Goal: Communication & Community: Answer question/provide support

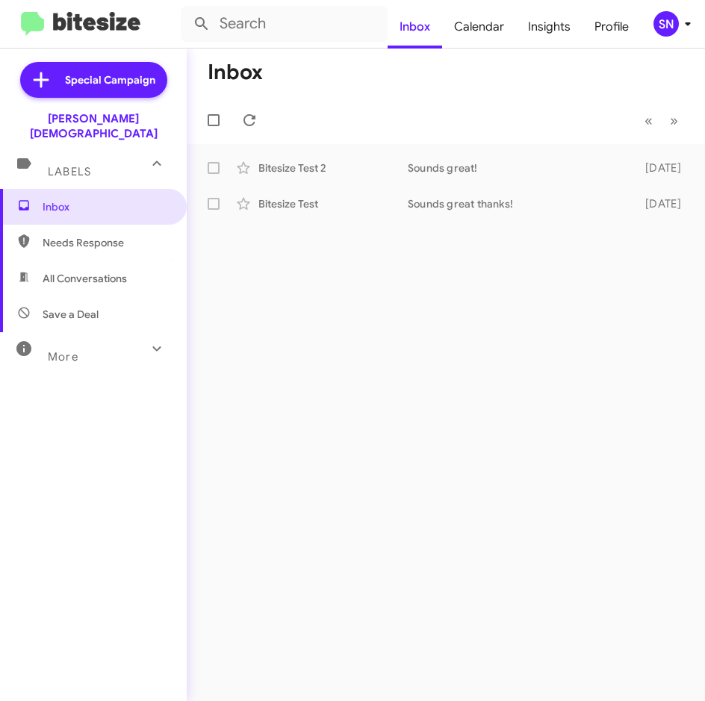
click at [103, 235] on span "Needs Response" at bounding box center [106, 242] width 127 height 15
type input "in:needs-response"
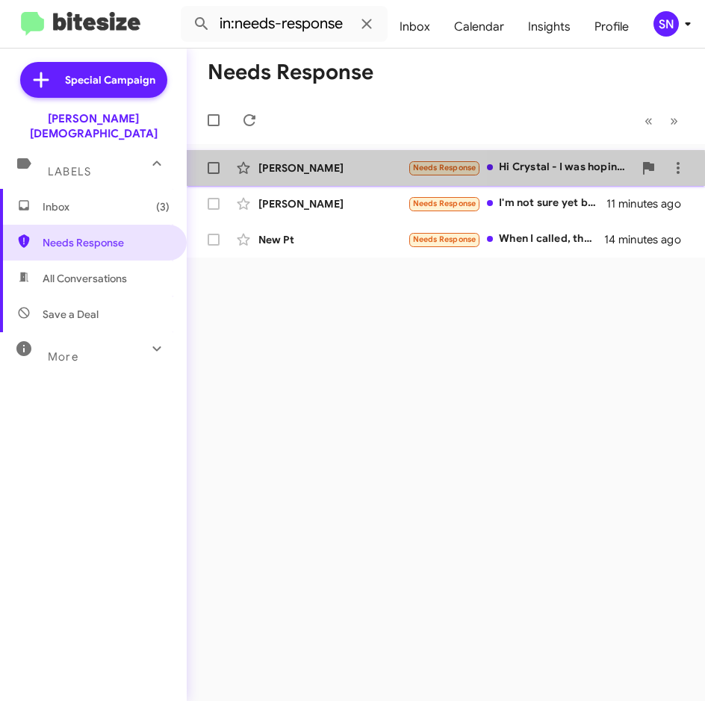
click at [311, 177] on div "[PERSON_NAME] Needs Response Hi [PERSON_NAME] - I was hoping to get some photos…" at bounding box center [446, 168] width 494 height 30
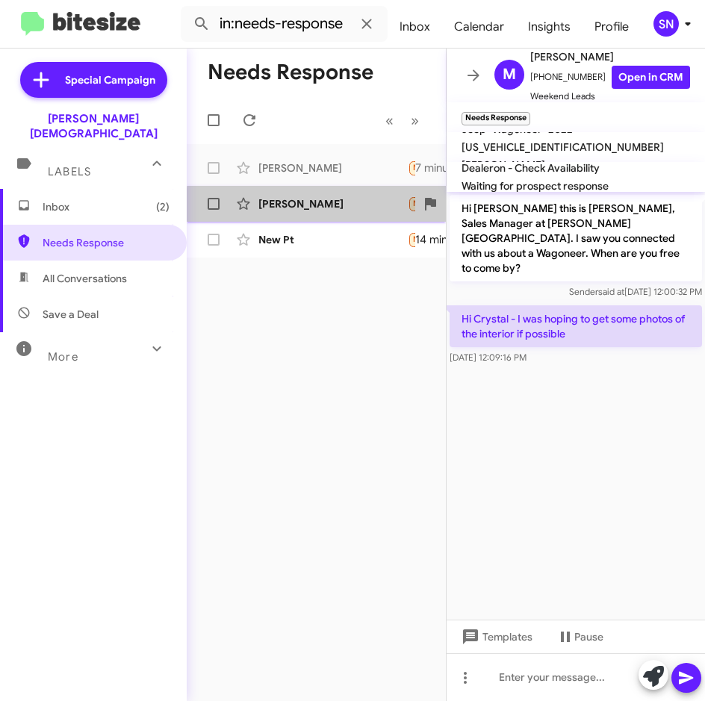
click at [352, 210] on div "[PERSON_NAME]" at bounding box center [332, 203] width 149 height 15
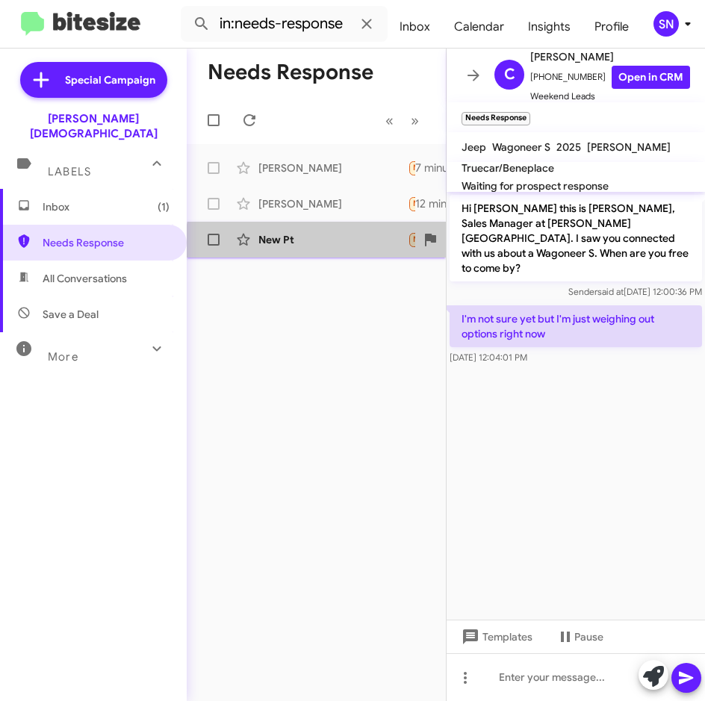
click at [320, 243] on div "New Pt" at bounding box center [332, 239] width 149 height 15
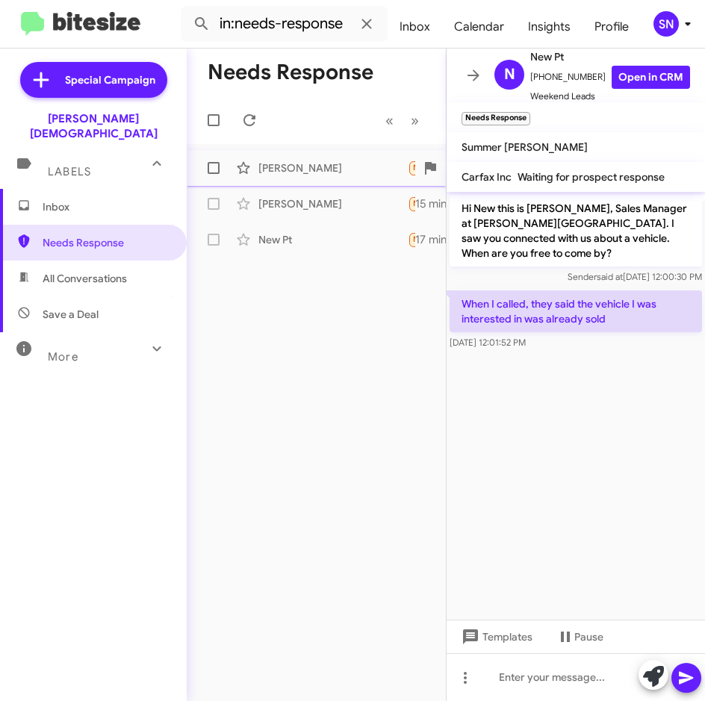
click at [299, 172] on div "[PERSON_NAME]" at bounding box center [332, 167] width 149 height 15
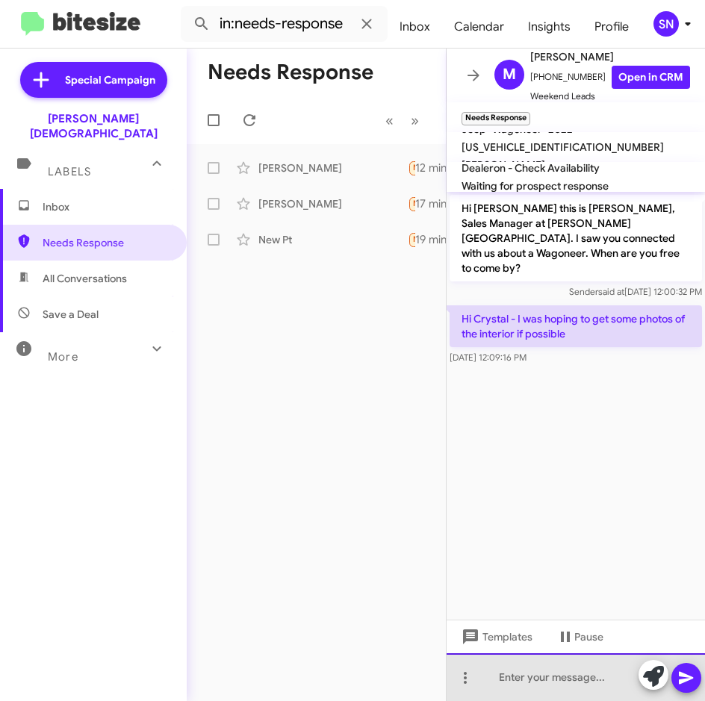
click at [525, 679] on div at bounding box center [575, 677] width 258 height 48
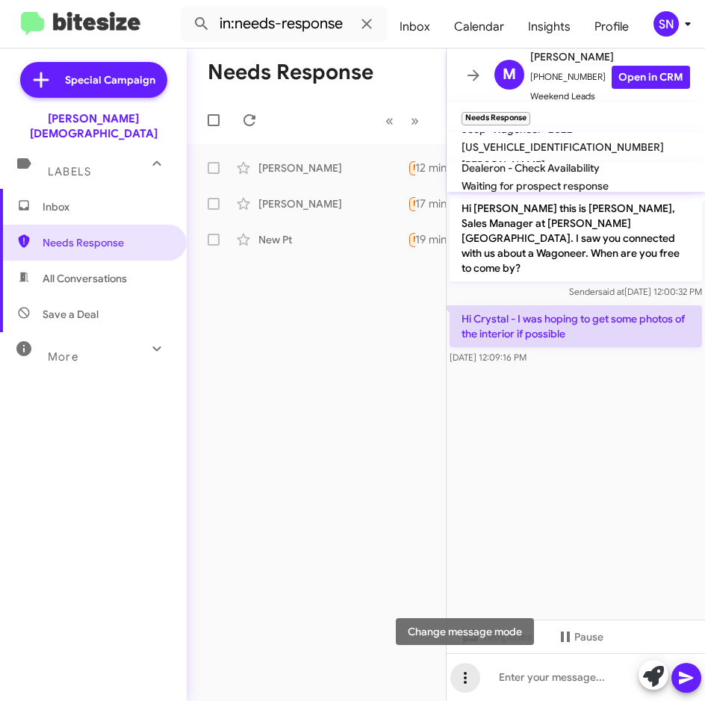
click at [465, 685] on icon at bounding box center [465, 678] width 18 height 18
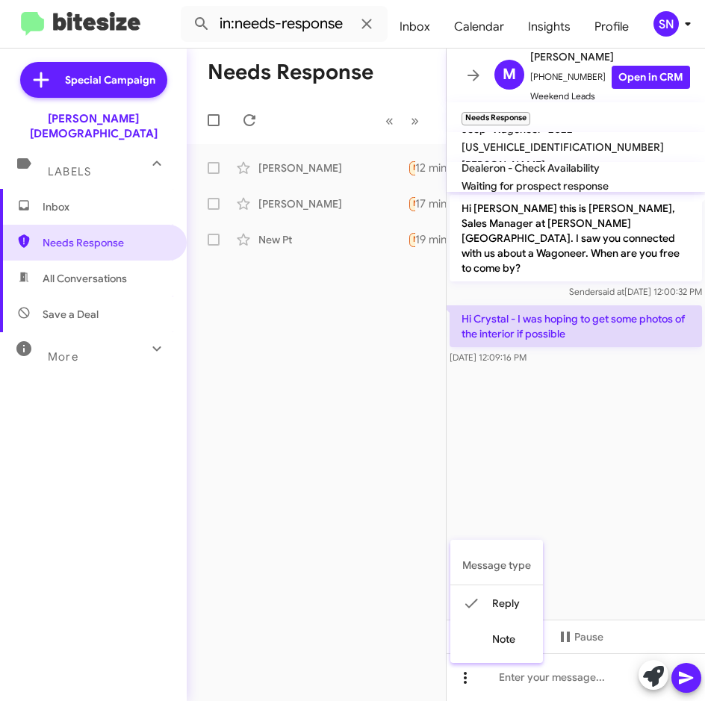
click at [464, 685] on div at bounding box center [352, 350] width 705 height 701
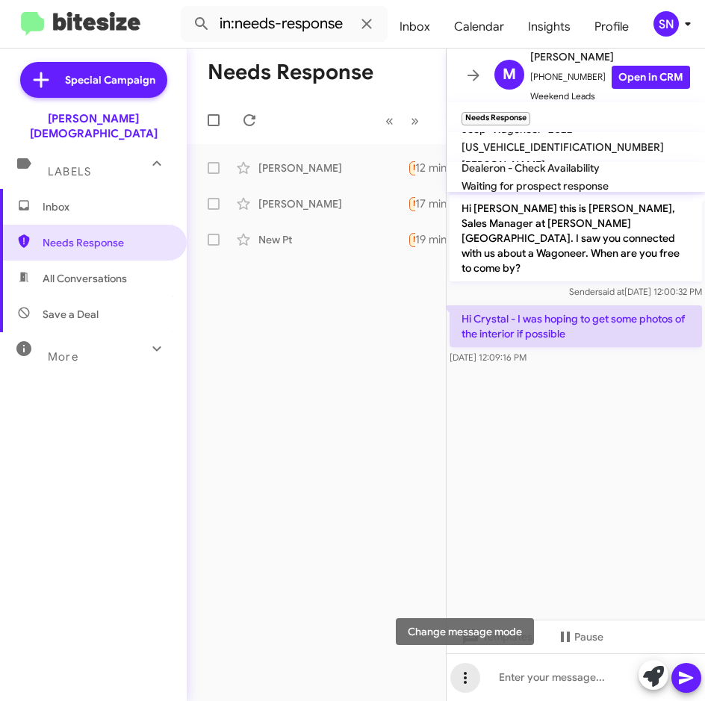
click at [464, 685] on icon at bounding box center [465, 678] width 18 height 18
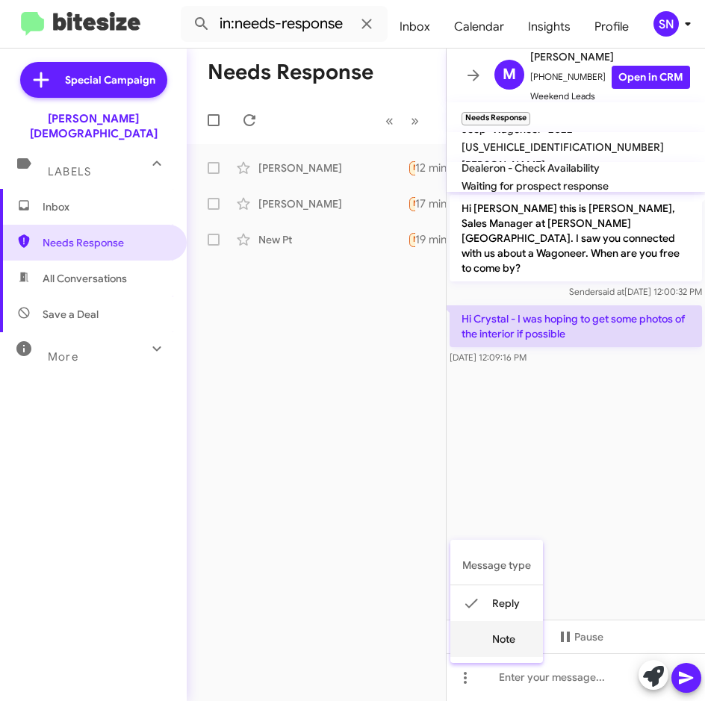
click at [483, 649] on button "note" at bounding box center [496, 639] width 93 height 36
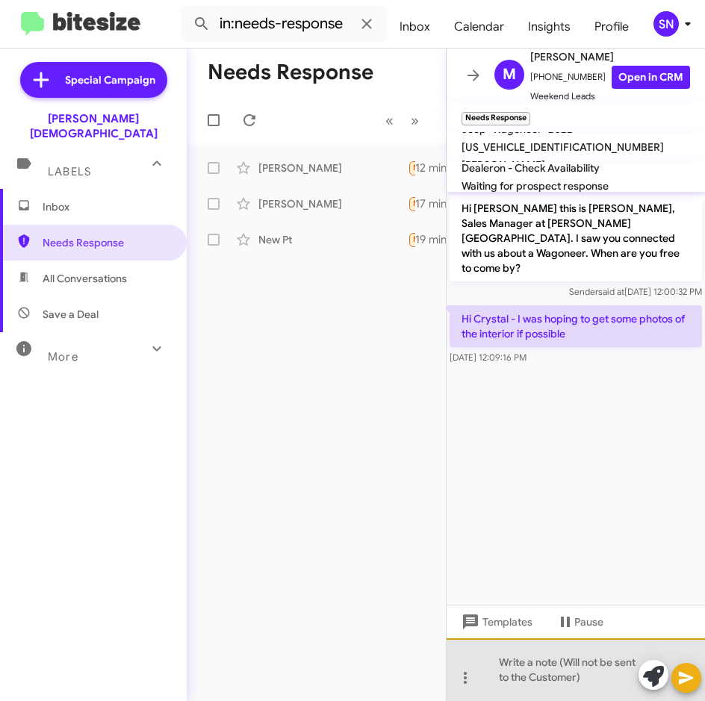
click at [499, 668] on div at bounding box center [575, 669] width 258 height 63
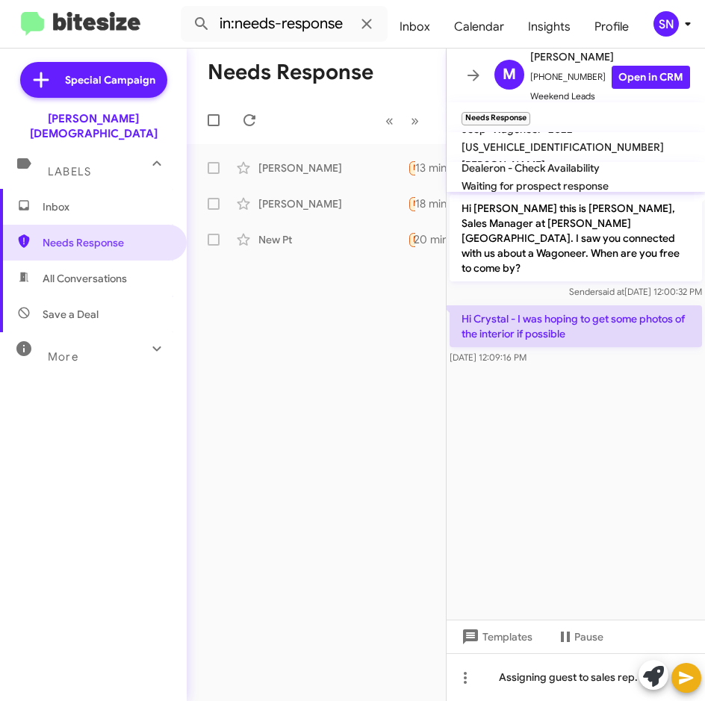
click at [684, 673] on icon at bounding box center [686, 678] width 18 height 18
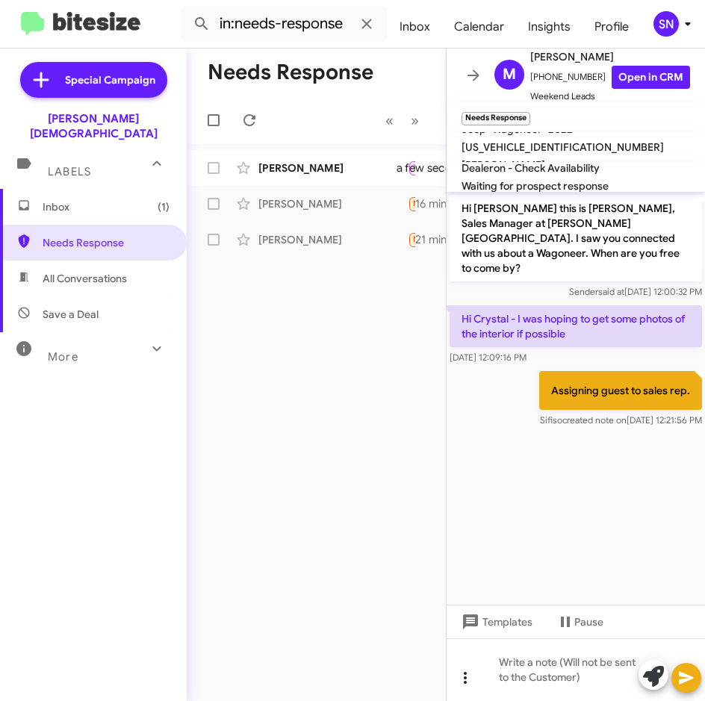
click at [465, 684] on icon at bounding box center [465, 678] width 3 height 12
click at [475, 611] on mat-icon at bounding box center [471, 603] width 18 height 18
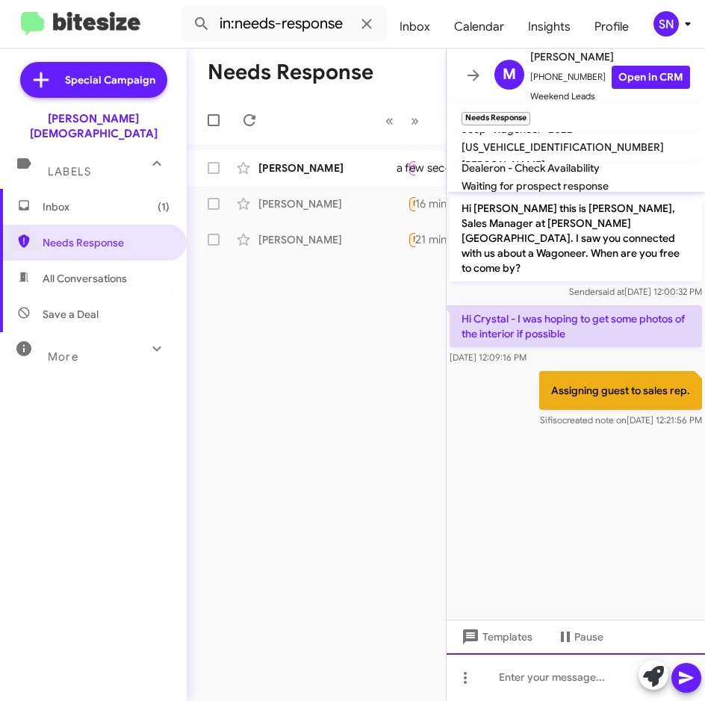
click at [490, 680] on div at bounding box center [575, 677] width 258 height 48
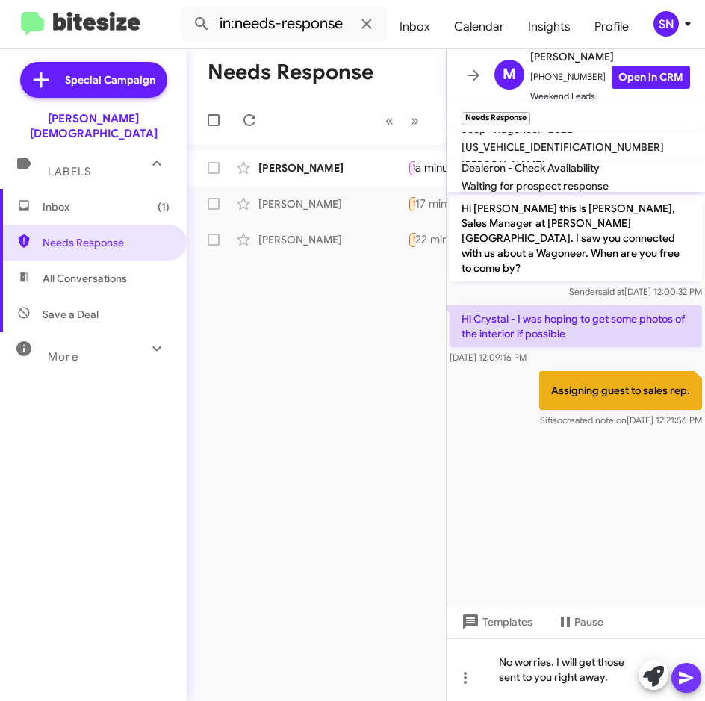
click at [686, 671] on icon at bounding box center [686, 678] width 18 height 18
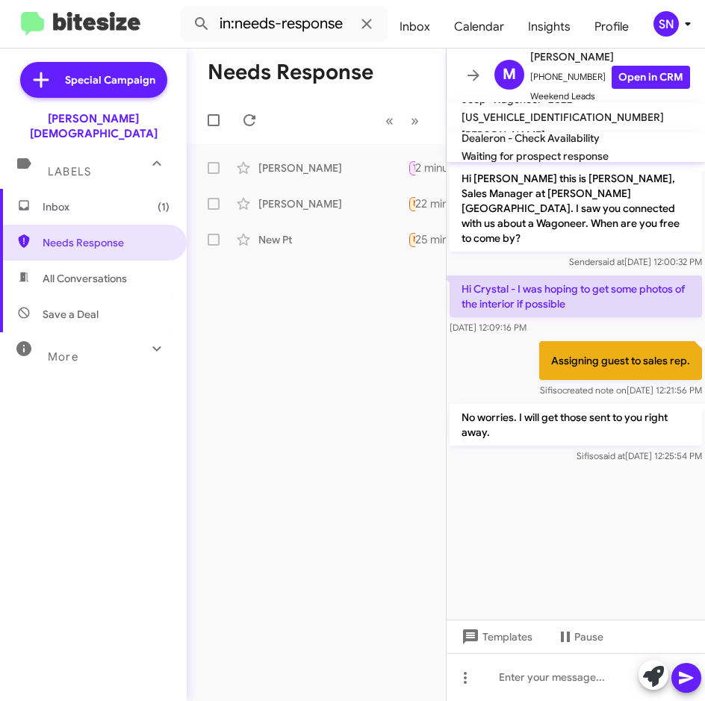
click at [91, 199] on span "Inbox (1)" at bounding box center [106, 206] width 127 height 15
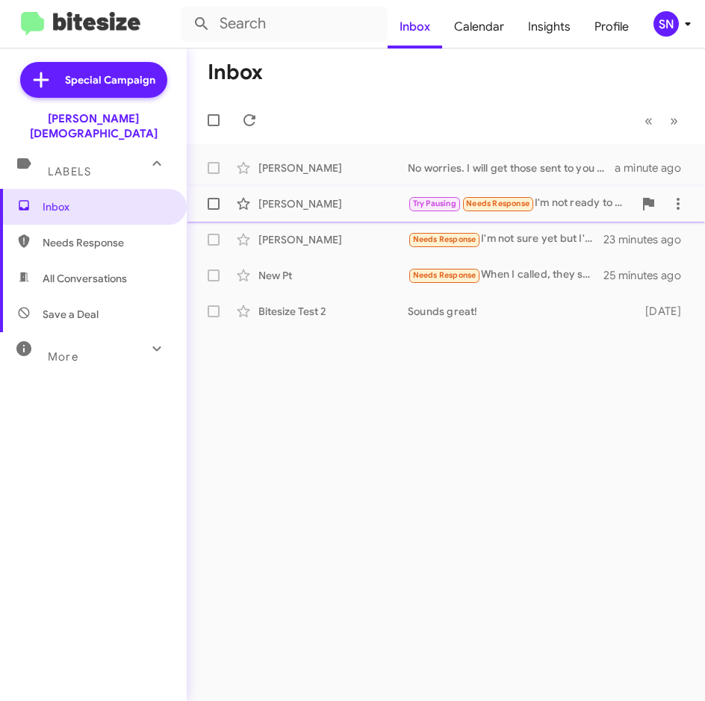
click at [313, 210] on div "[PERSON_NAME]" at bounding box center [332, 203] width 149 height 15
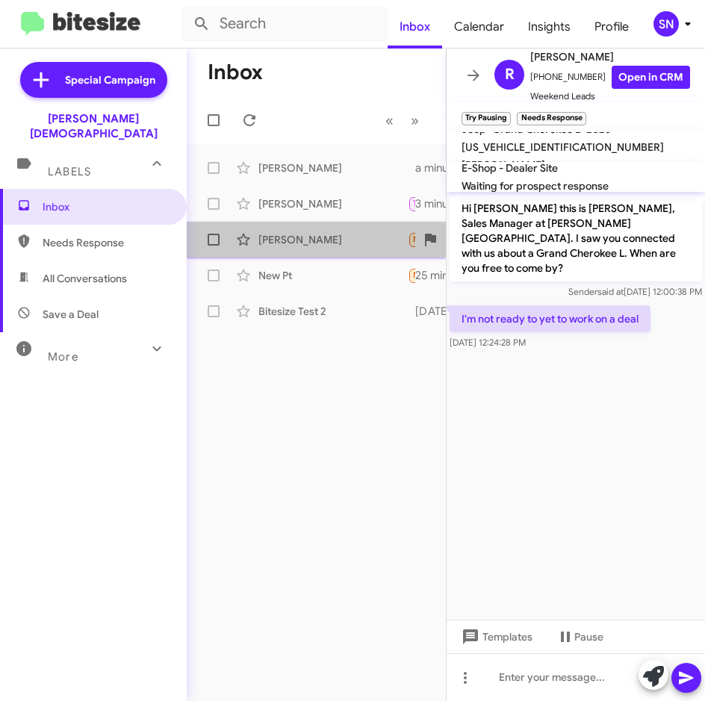
click at [304, 243] on div "[PERSON_NAME]" at bounding box center [332, 239] width 149 height 15
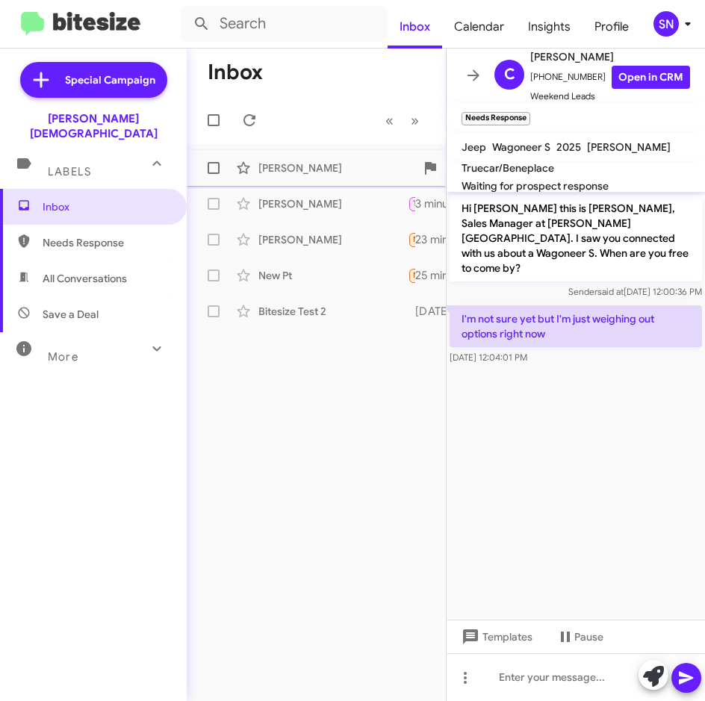
click at [315, 179] on div "[PERSON_NAME] No worries. I will get those sent to you right away. a minute ago" at bounding box center [316, 168] width 235 height 30
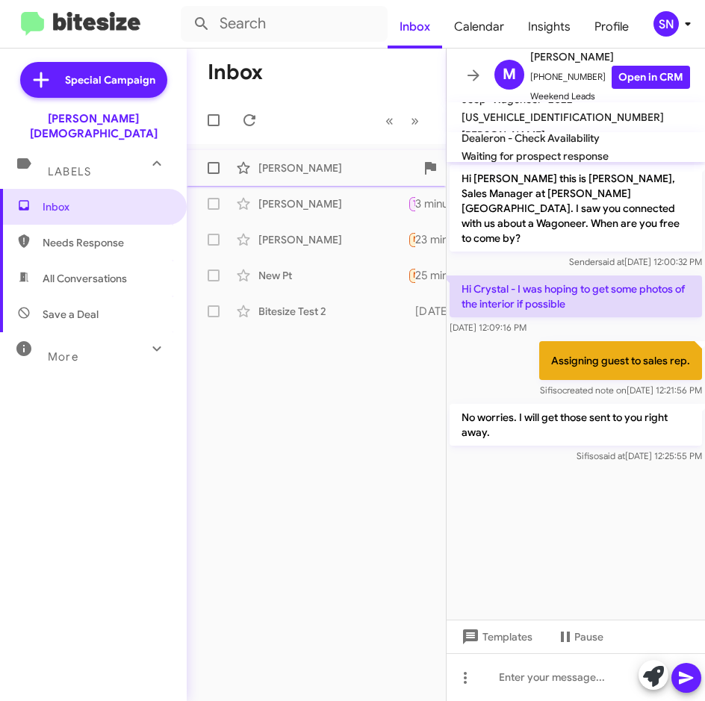
click at [281, 173] on div "[PERSON_NAME]" at bounding box center [332, 167] width 149 height 15
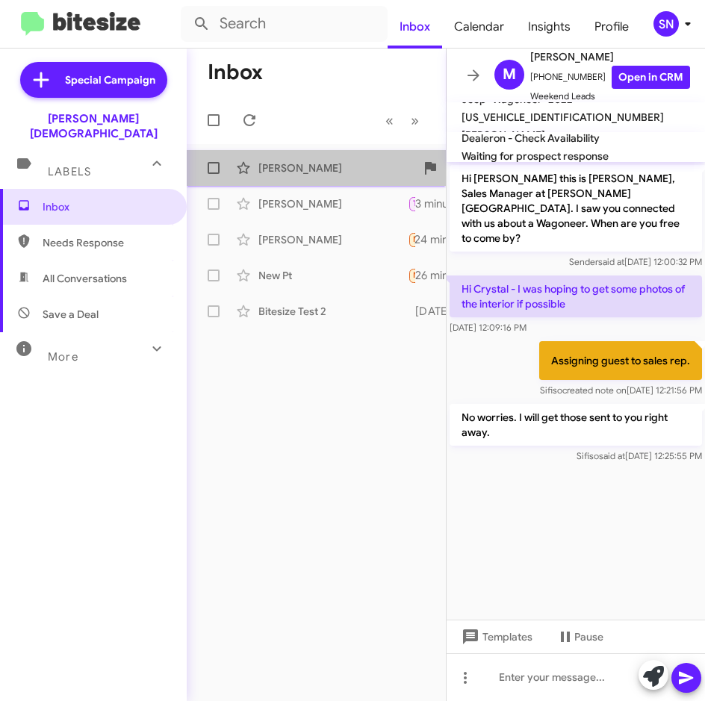
click at [322, 177] on div "[PERSON_NAME] No worries. I will get those sent to you right away. 2 minutes ago" at bounding box center [316, 168] width 235 height 30
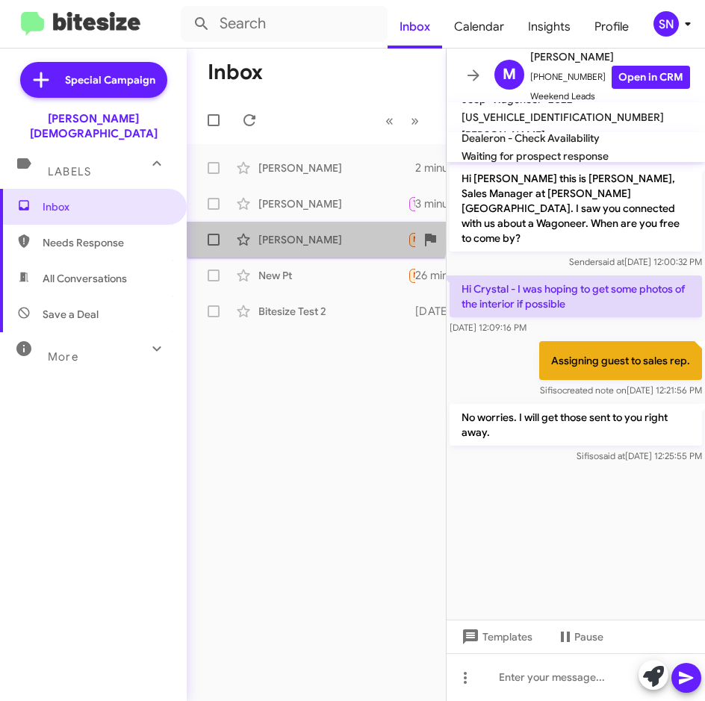
click at [311, 235] on div "[PERSON_NAME]" at bounding box center [332, 239] width 149 height 15
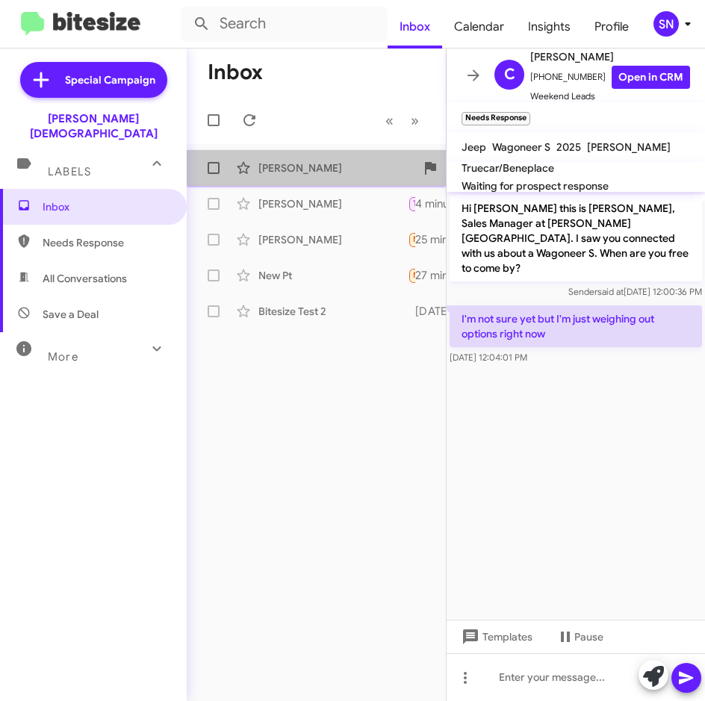
click at [331, 181] on div "[PERSON_NAME] No worries. I will get those sent to you right away. 3 minutes ago" at bounding box center [316, 168] width 235 height 30
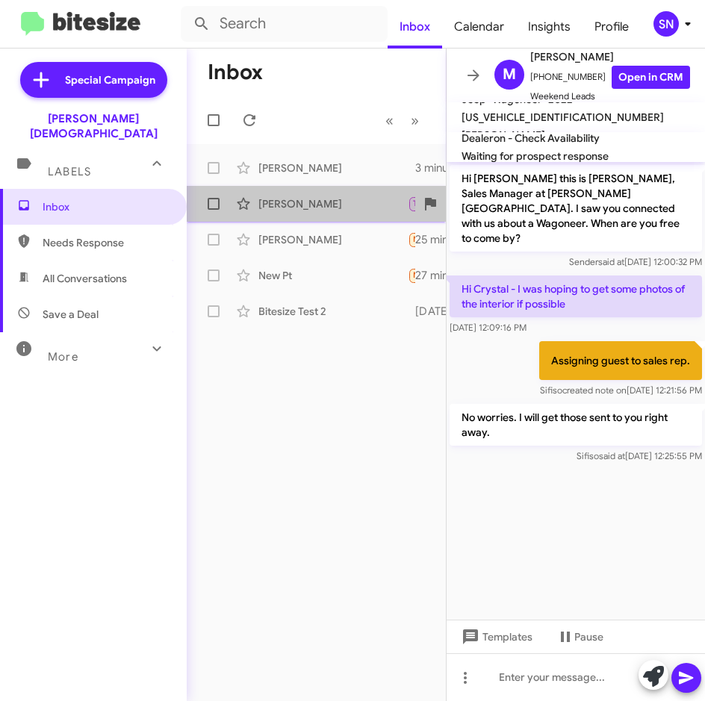
click at [325, 205] on div "[PERSON_NAME]" at bounding box center [332, 203] width 149 height 15
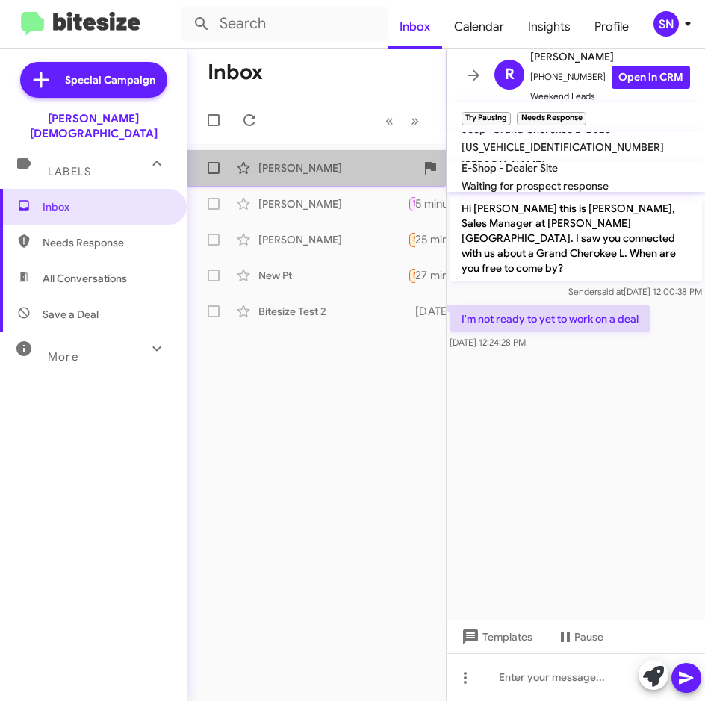
click at [329, 169] on div "[PERSON_NAME]" at bounding box center [332, 167] width 149 height 15
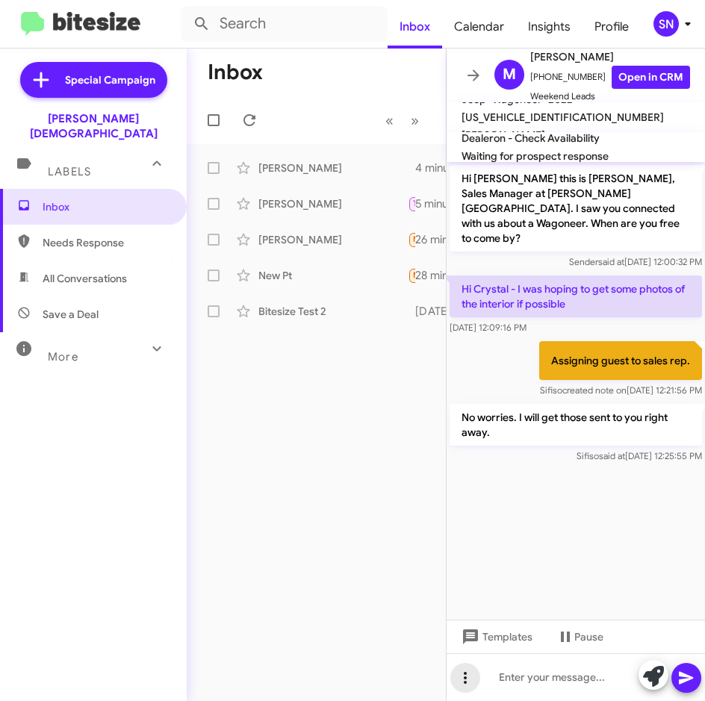
click at [460, 684] on icon at bounding box center [465, 678] width 18 height 18
click at [477, 632] on mat-icon at bounding box center [471, 639] width 18 height 18
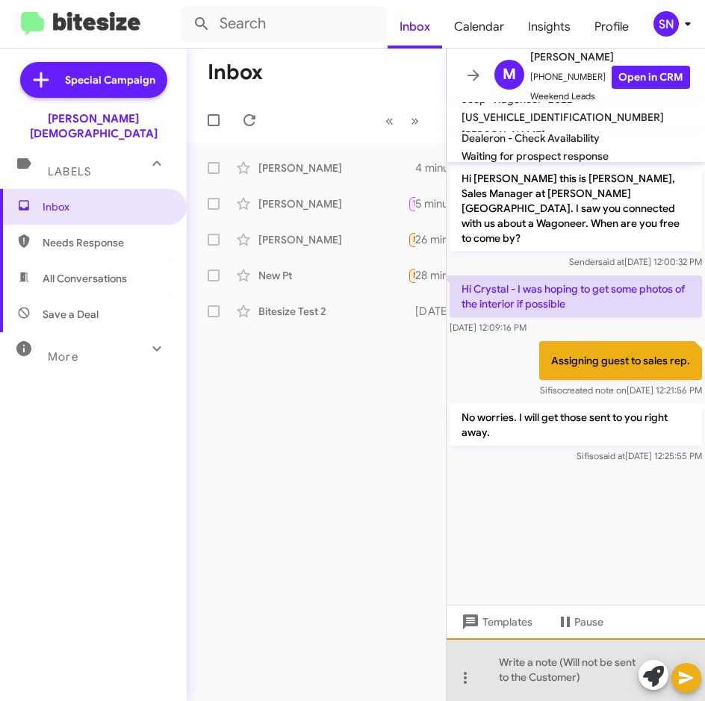
click at [502, 660] on div at bounding box center [575, 669] width 258 height 63
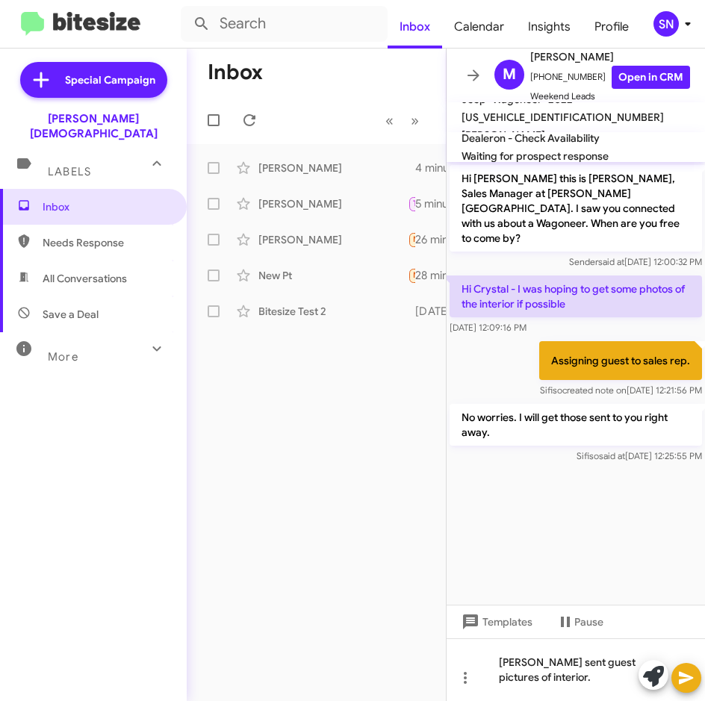
click at [695, 689] on button at bounding box center [686, 678] width 30 height 30
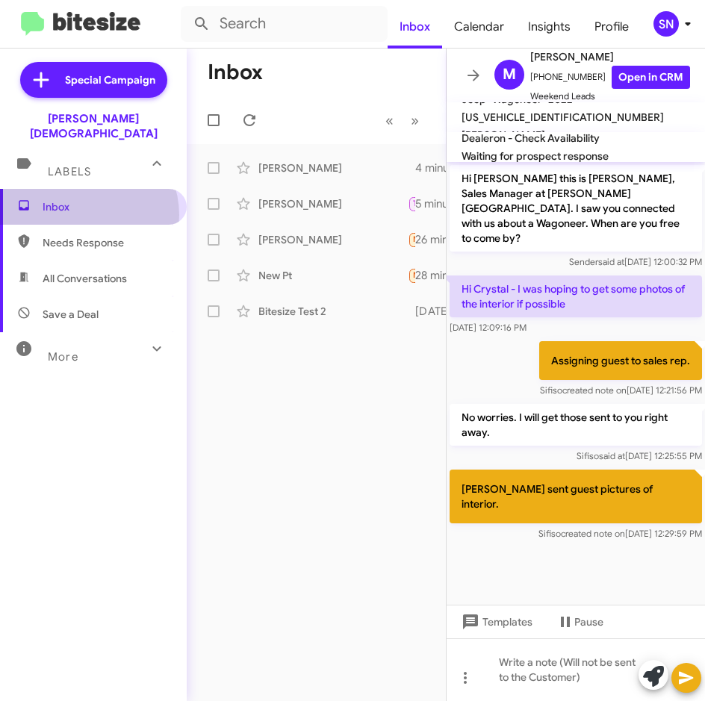
click at [82, 200] on span "Inbox" at bounding box center [93, 207] width 187 height 36
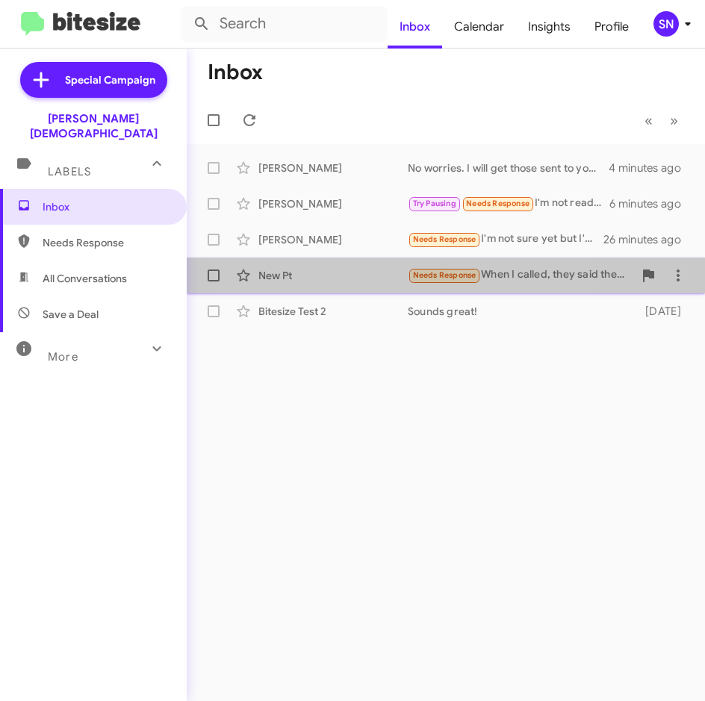
click at [364, 266] on div "New Pt Needs Response When I called, they said the vehicle I was interested in …" at bounding box center [446, 275] width 494 height 30
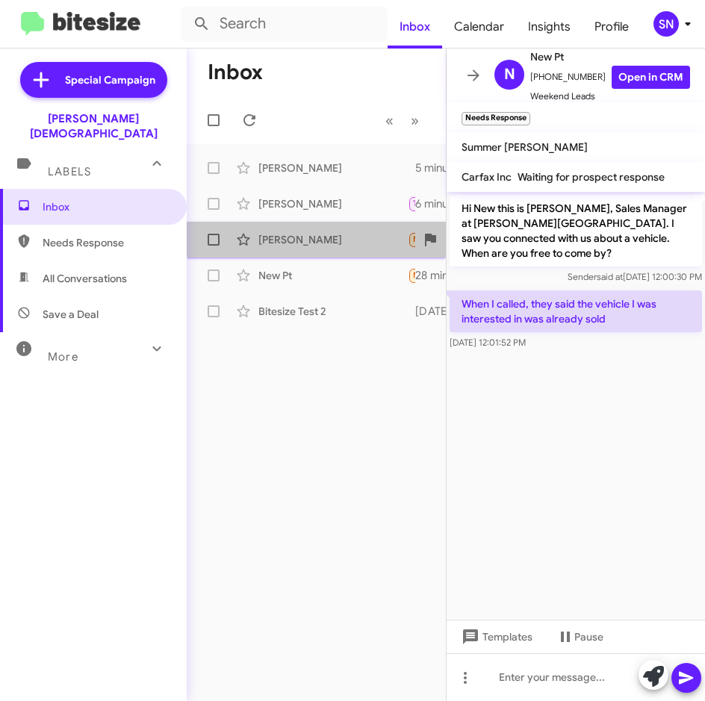
click at [357, 244] on div "[PERSON_NAME]" at bounding box center [332, 239] width 149 height 15
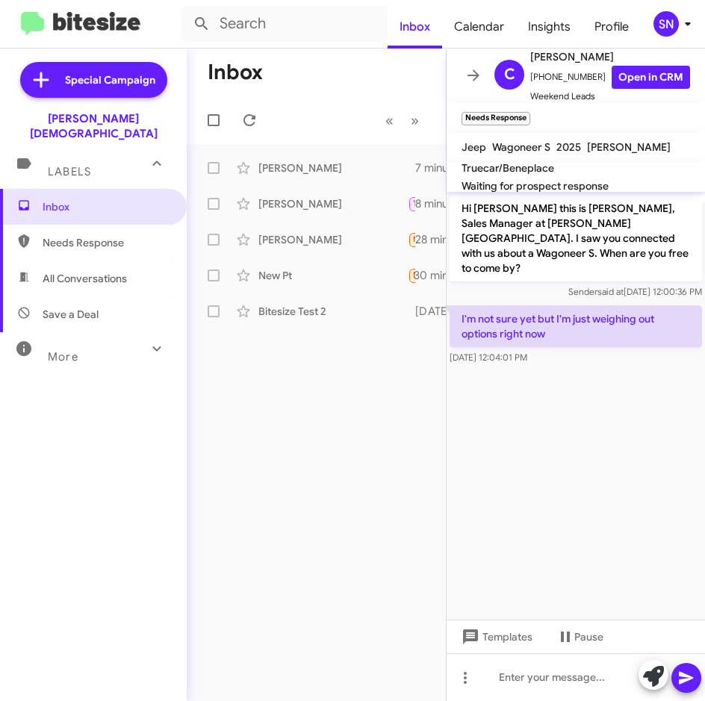
click at [365, 439] on div "Inbox « Previous » Next [PERSON_NAME] No worries. I will get those sent to you …" at bounding box center [316, 375] width 259 height 652
click at [673, 22] on div "SN" at bounding box center [665, 23] width 25 height 25
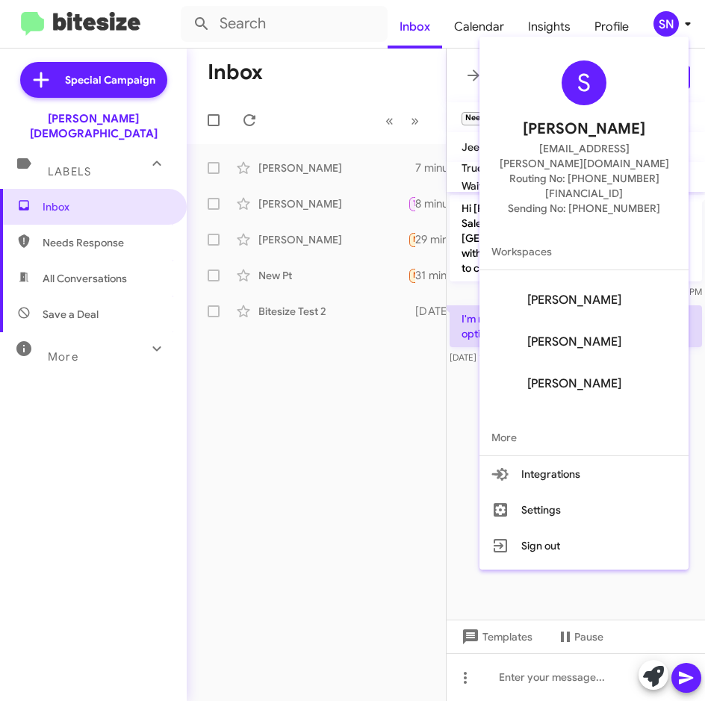
scroll to position [143, 0]
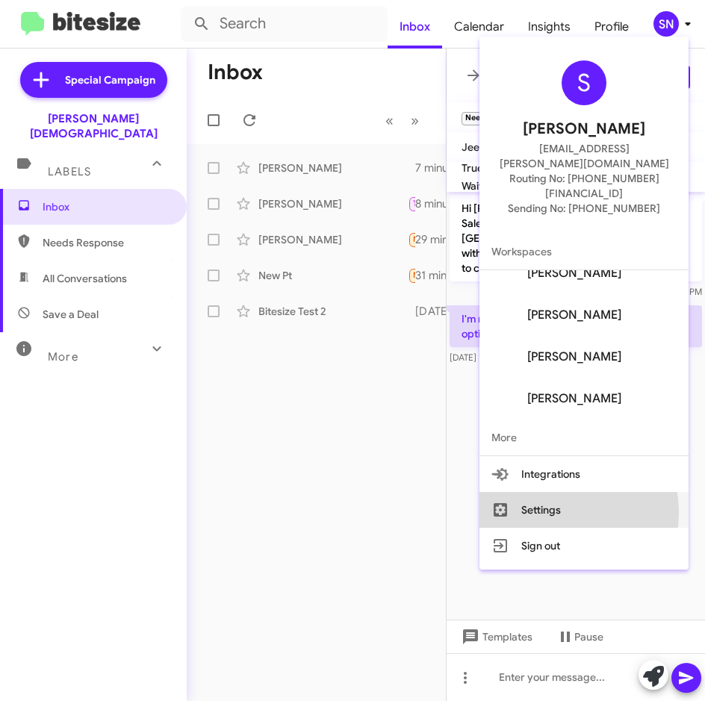
click at [561, 492] on button "Settings" at bounding box center [583, 510] width 209 height 36
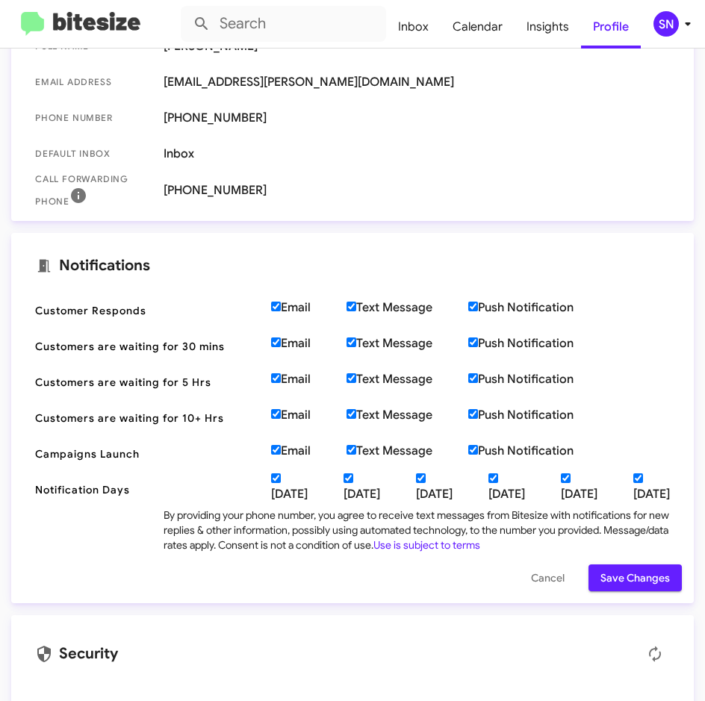
scroll to position [299, 0]
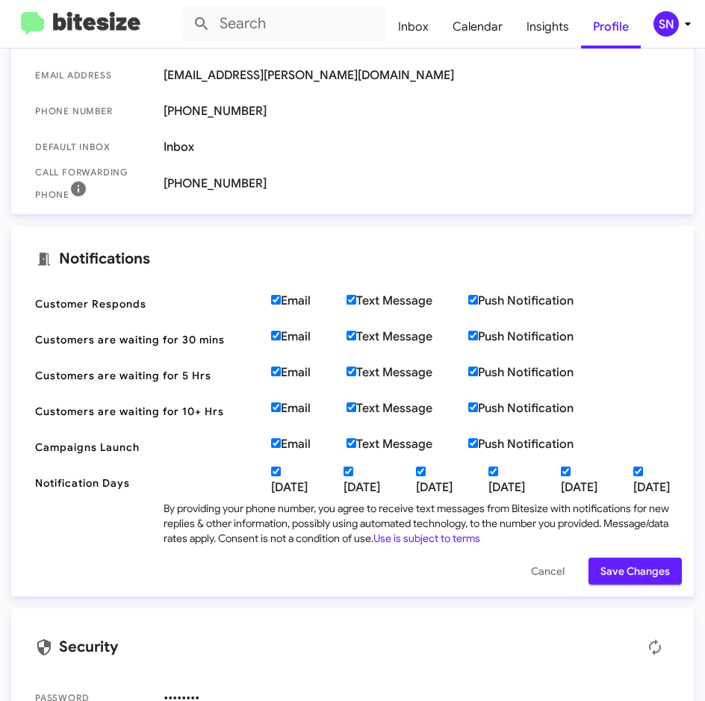
click at [355, 302] on input "Text Message" at bounding box center [351, 300] width 10 height 10
checkbox input "false"
click at [354, 340] on input "Text Message" at bounding box center [351, 336] width 10 height 10
checkbox input "false"
click at [352, 365] on label "Text Message" at bounding box center [407, 372] width 122 height 15
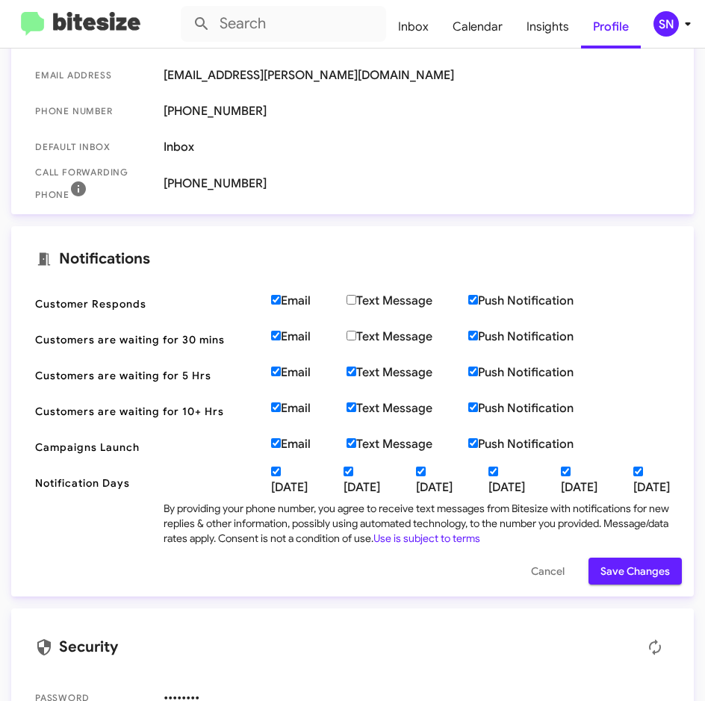
click at [352, 366] on input "Text Message" at bounding box center [351, 371] width 10 height 10
checkbox input "false"
click at [356, 408] on input "Text Message" at bounding box center [351, 407] width 10 height 10
checkbox input "false"
click at [353, 438] on input "Text Message" at bounding box center [351, 443] width 10 height 10
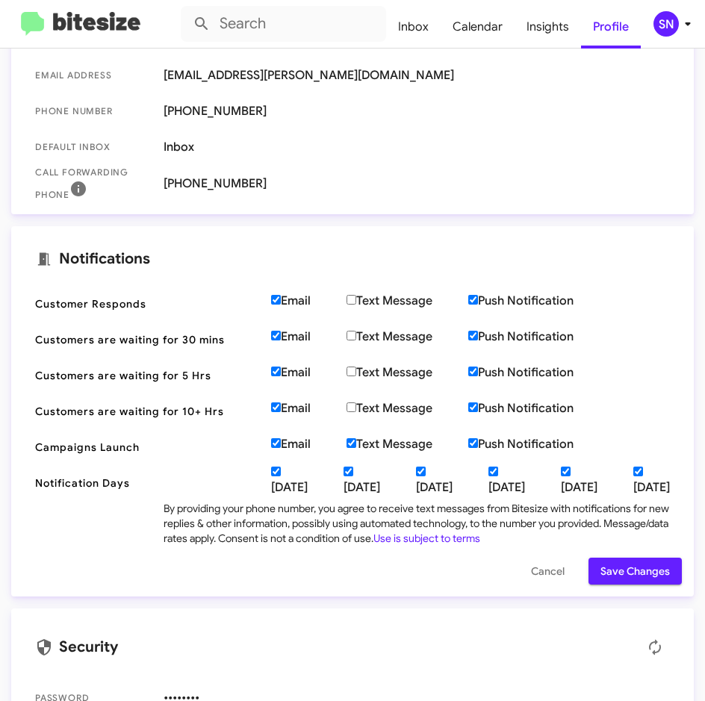
checkbox input "false"
click at [628, 564] on span "Save Changes" at bounding box center [634, 571] width 69 height 27
click at [421, 32] on span "Inbox" at bounding box center [413, 26] width 54 height 43
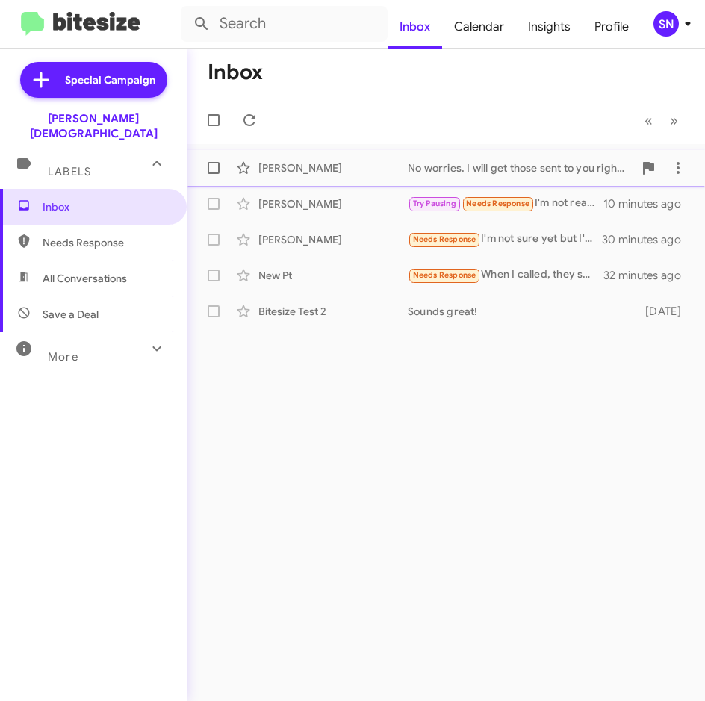
click at [314, 153] on mat-action-list "[PERSON_NAME] No worries. I will get those sent to you right away. 8 minutes ag…" at bounding box center [446, 236] width 518 height 185
click at [316, 163] on div "[PERSON_NAME]" at bounding box center [332, 167] width 149 height 15
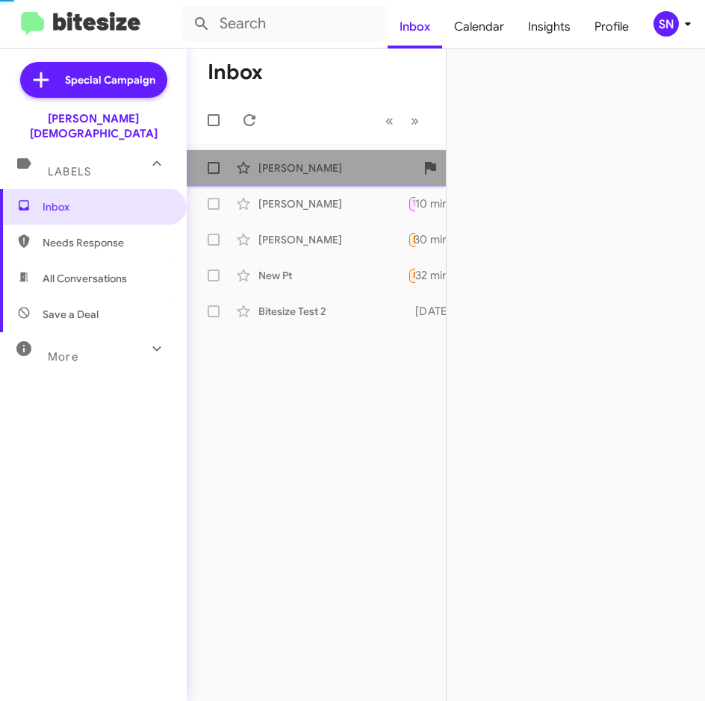
click at [316, 163] on div "[PERSON_NAME]" at bounding box center [332, 167] width 149 height 15
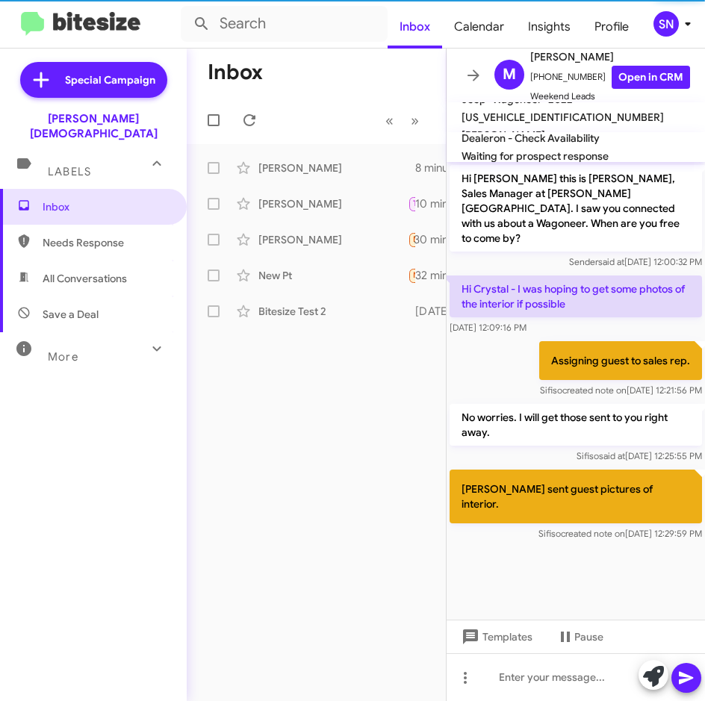
click at [385, 421] on div "Inbox « Previous » Next [PERSON_NAME] No worries. I will get those sent to you …" at bounding box center [316, 375] width 259 height 652
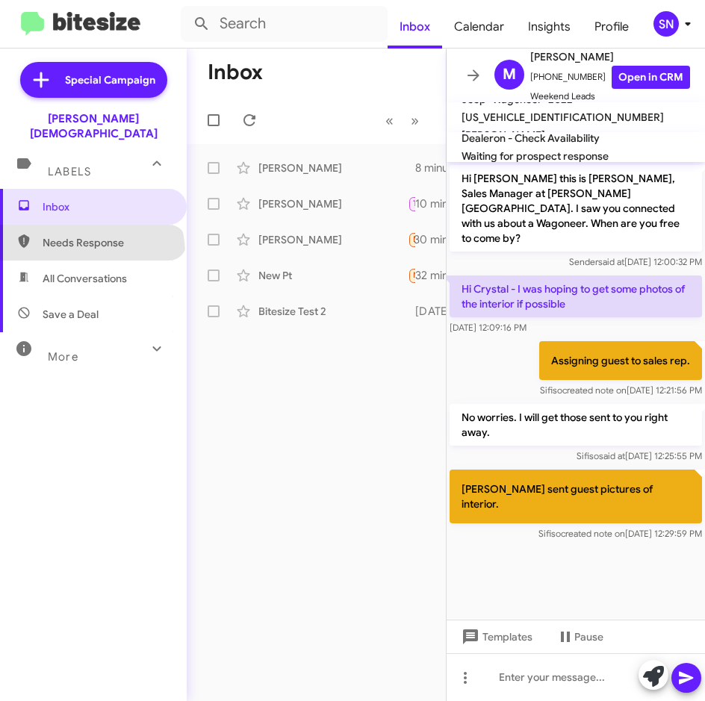
click at [90, 238] on span "Needs Response" at bounding box center [93, 243] width 187 height 36
type input "in:needs-response"
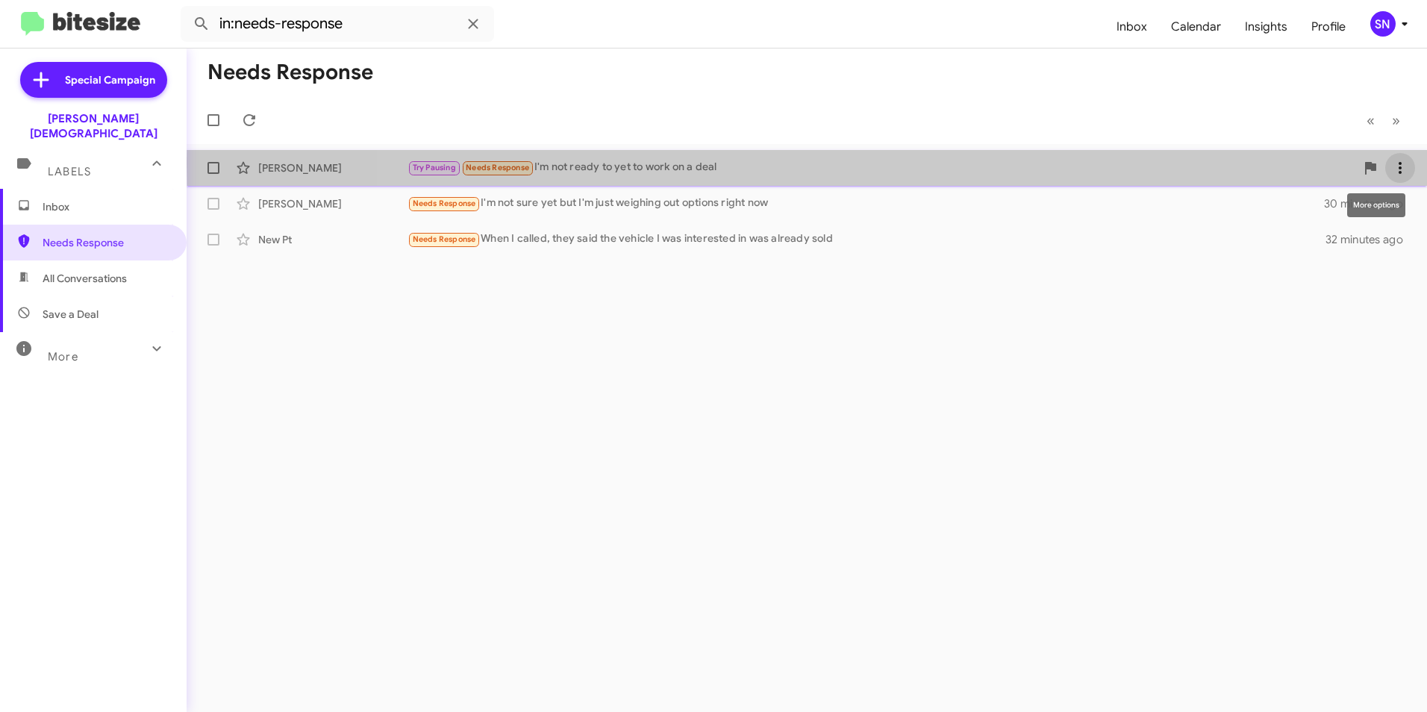
click at [704, 163] on icon at bounding box center [1400, 168] width 3 height 12
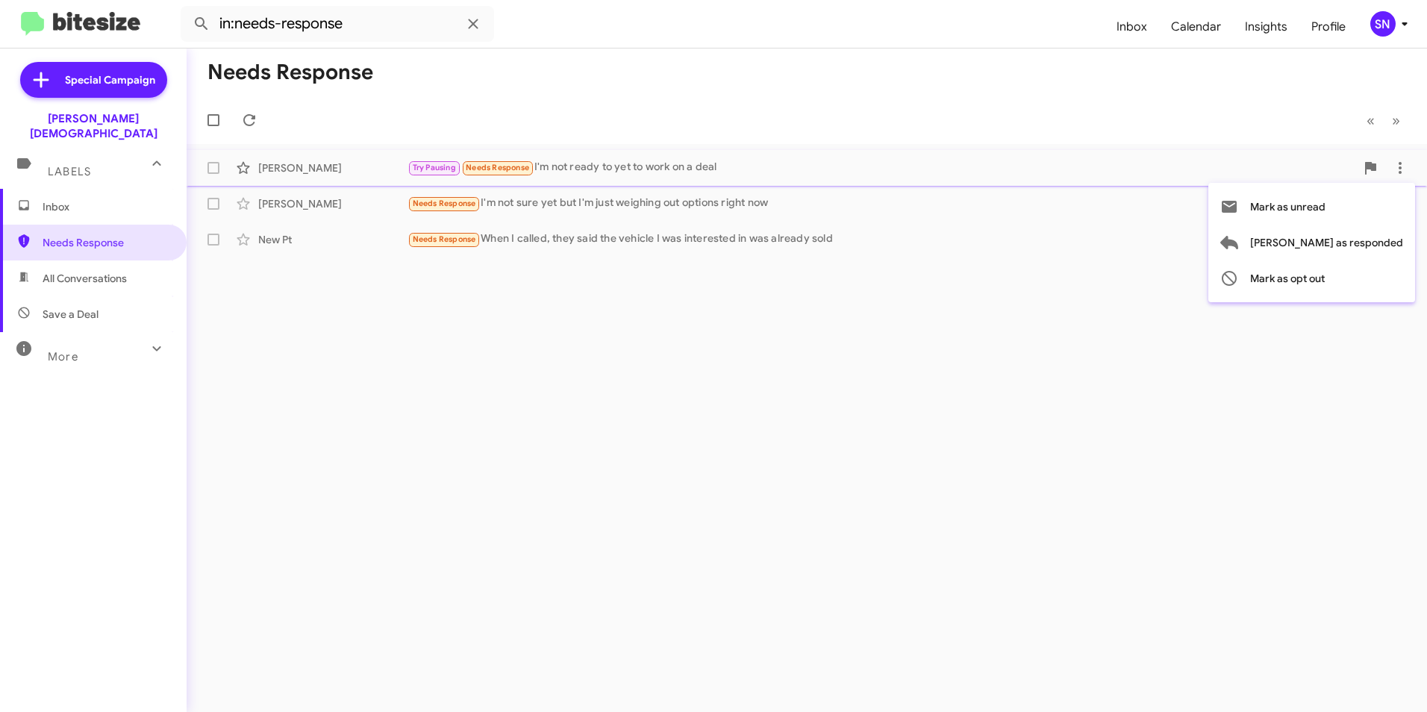
drag, startPoint x: 1178, startPoint y: 319, endPoint x: 1190, endPoint y: 313, distance: 13.7
click at [704, 322] on div at bounding box center [713, 356] width 1427 height 712
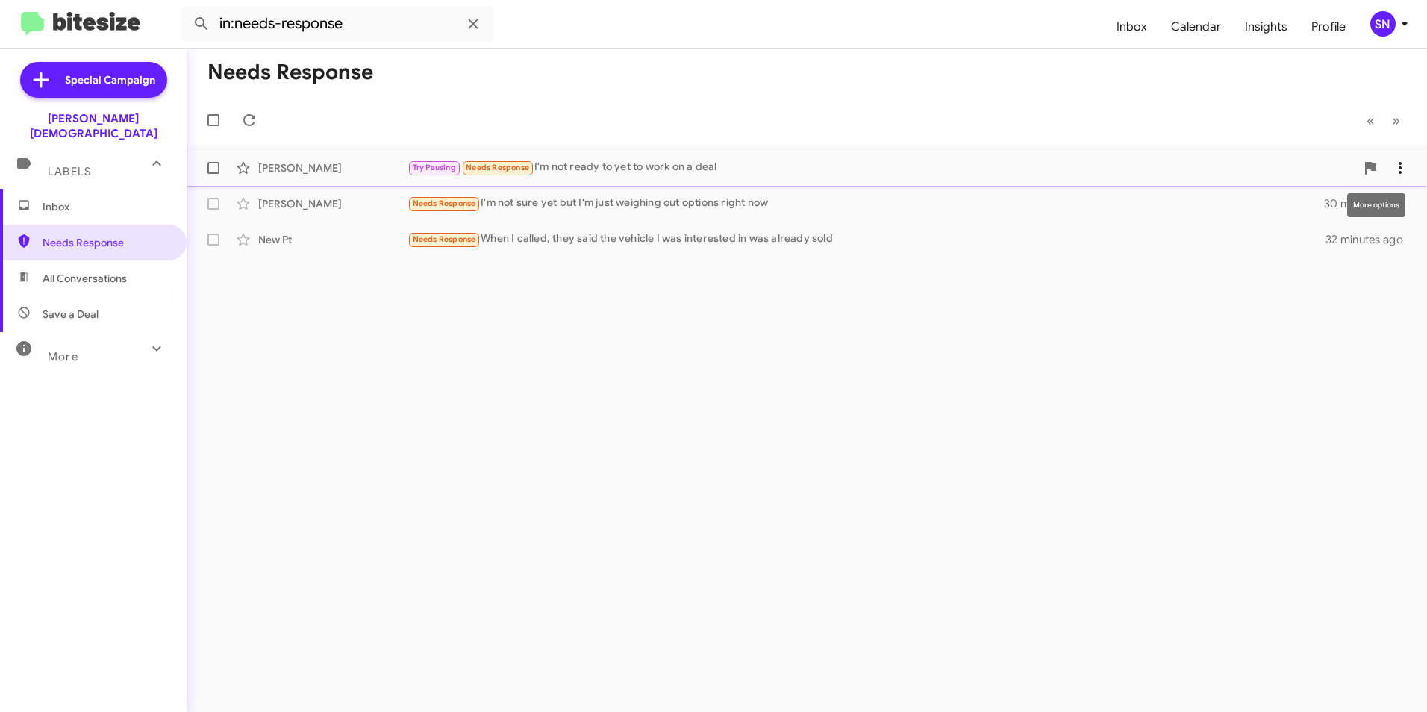
click at [704, 166] on icon at bounding box center [1400, 168] width 18 height 18
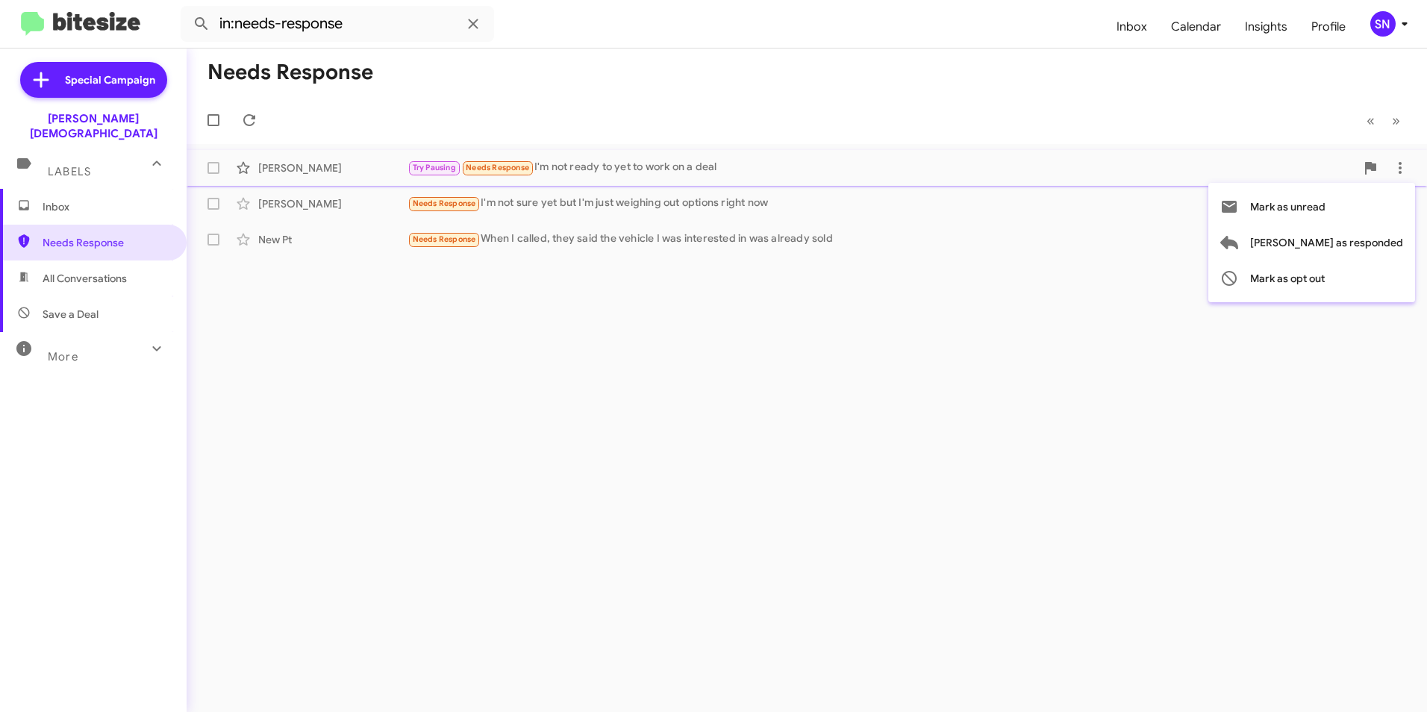
click at [704, 342] on div at bounding box center [713, 356] width 1427 height 712
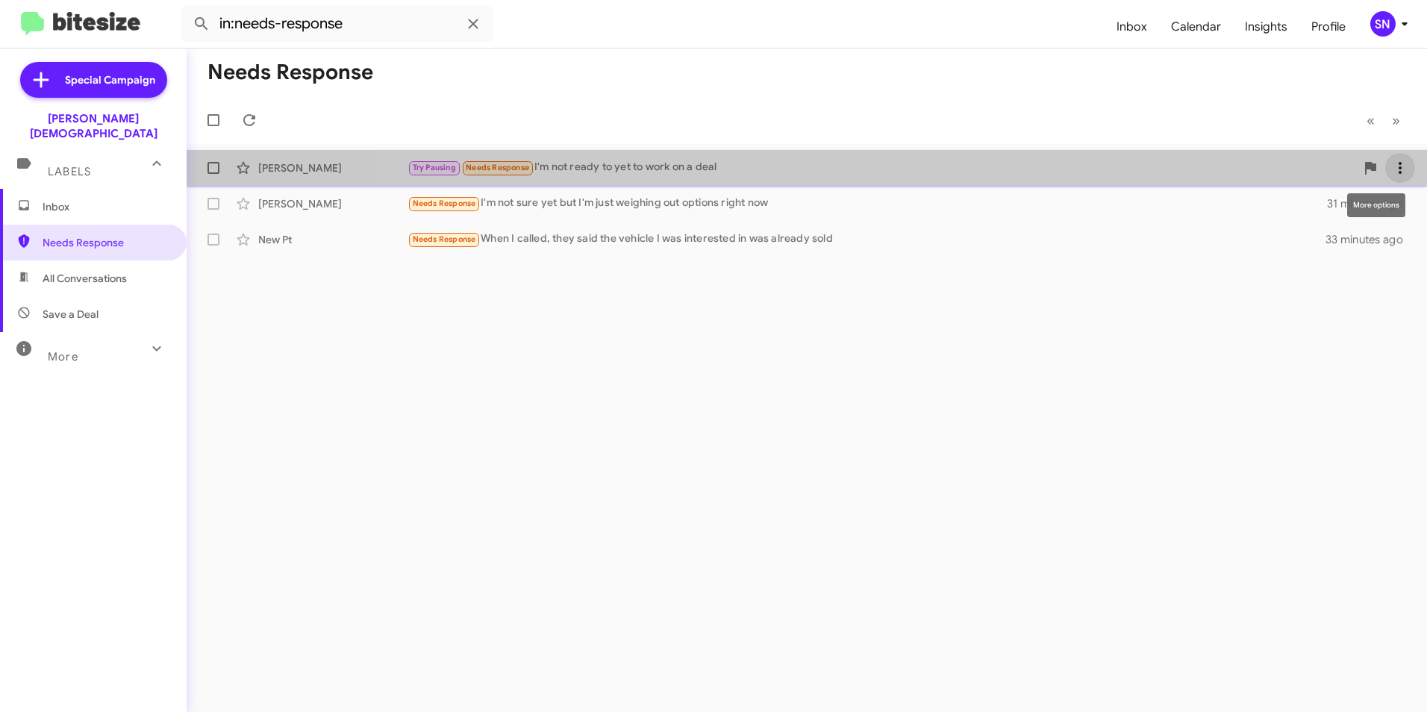
click at [704, 166] on icon at bounding box center [1400, 168] width 18 height 18
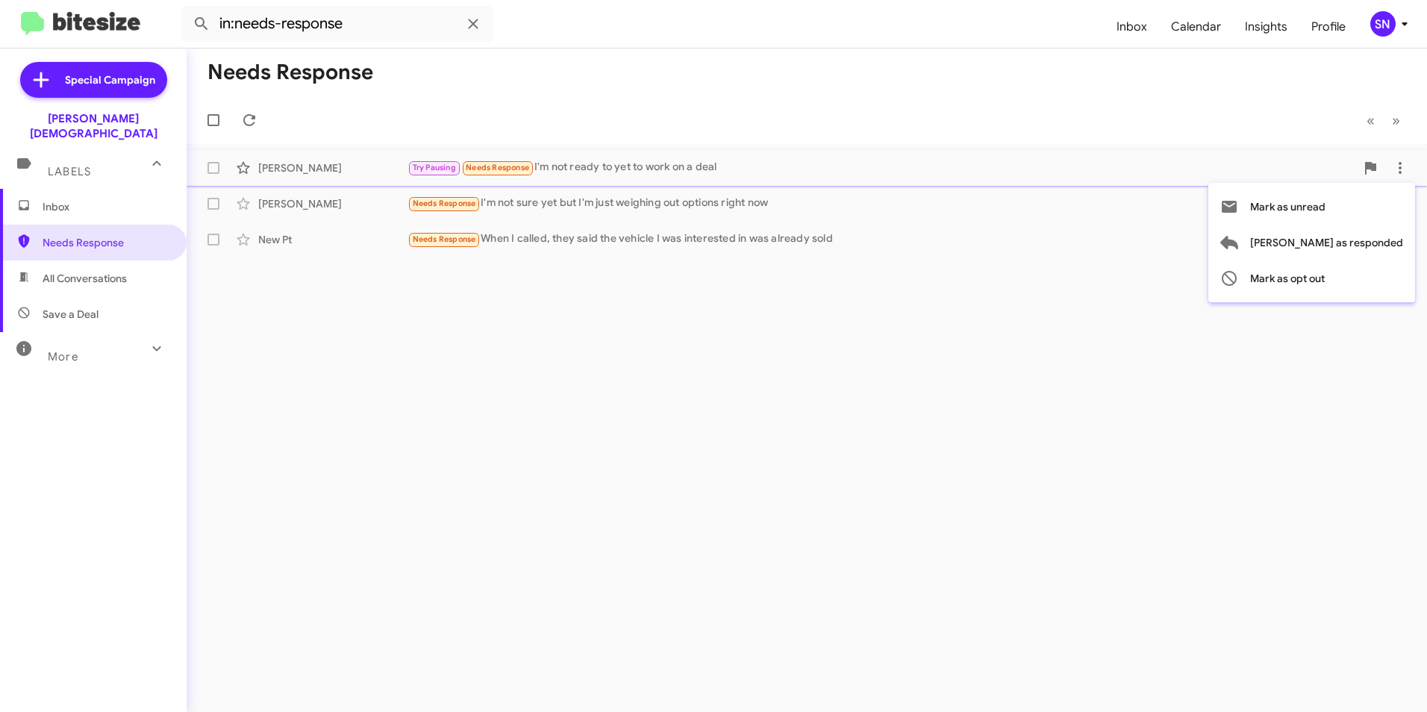
click at [704, 316] on div at bounding box center [713, 356] width 1427 height 712
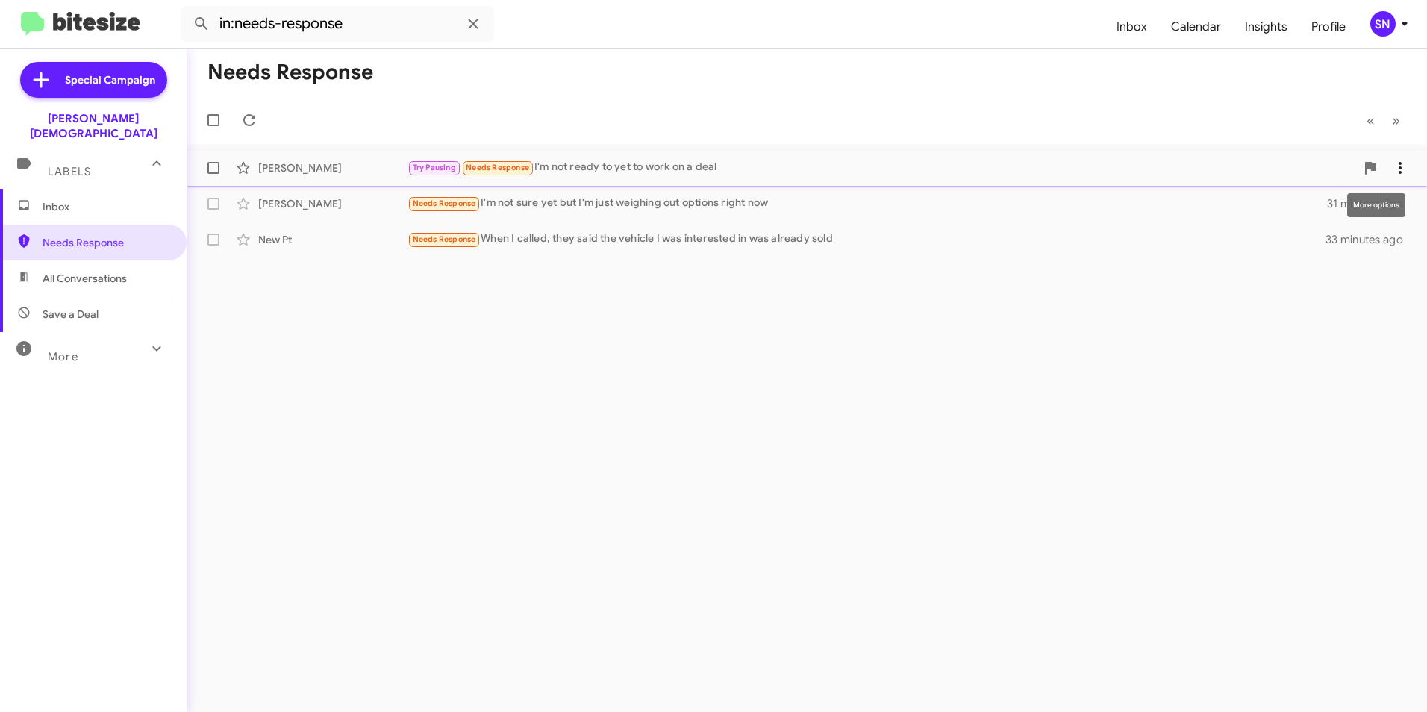
click at [704, 166] on icon at bounding box center [1400, 168] width 18 height 18
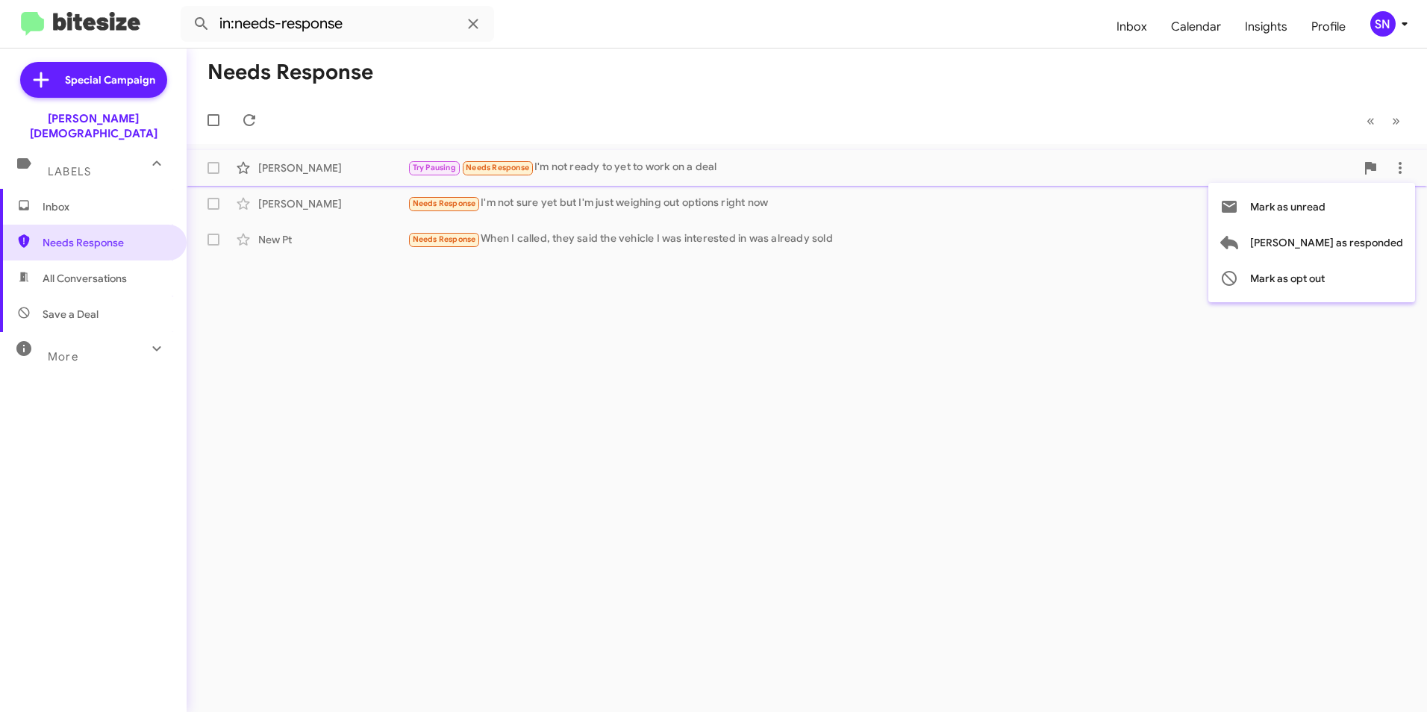
click at [704, 381] on div at bounding box center [713, 356] width 1427 height 712
click at [366, 163] on div "[PERSON_NAME]" at bounding box center [332, 167] width 149 height 15
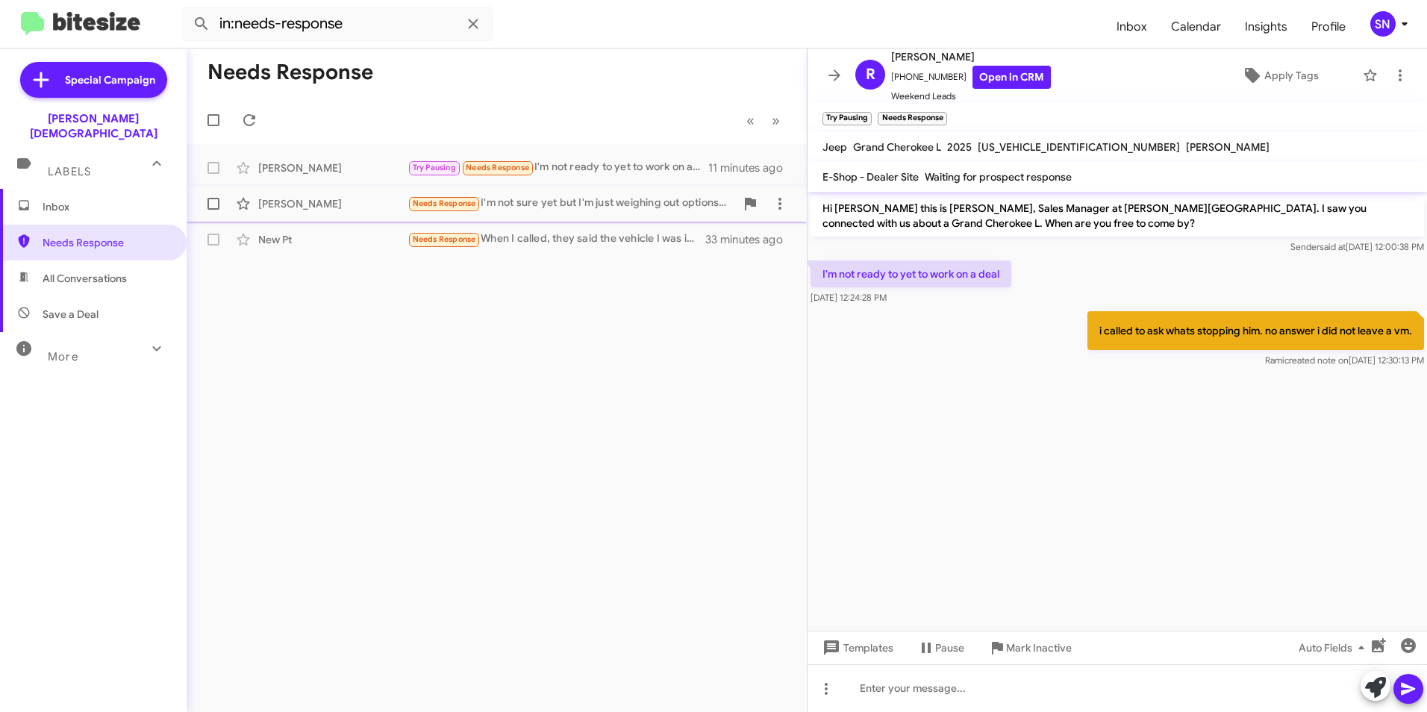
click at [319, 206] on div "[PERSON_NAME]" at bounding box center [332, 203] width 149 height 15
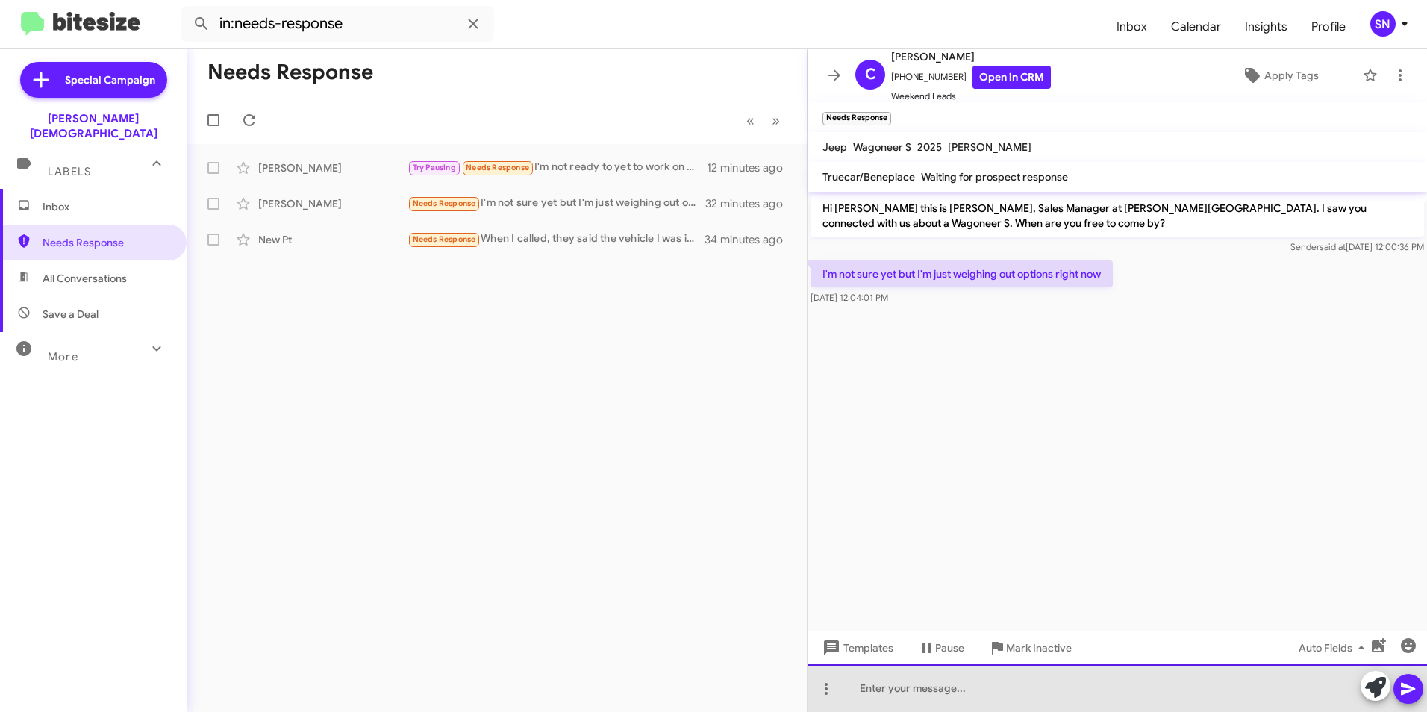
click at [704, 675] on div at bounding box center [1118, 688] width 620 height 48
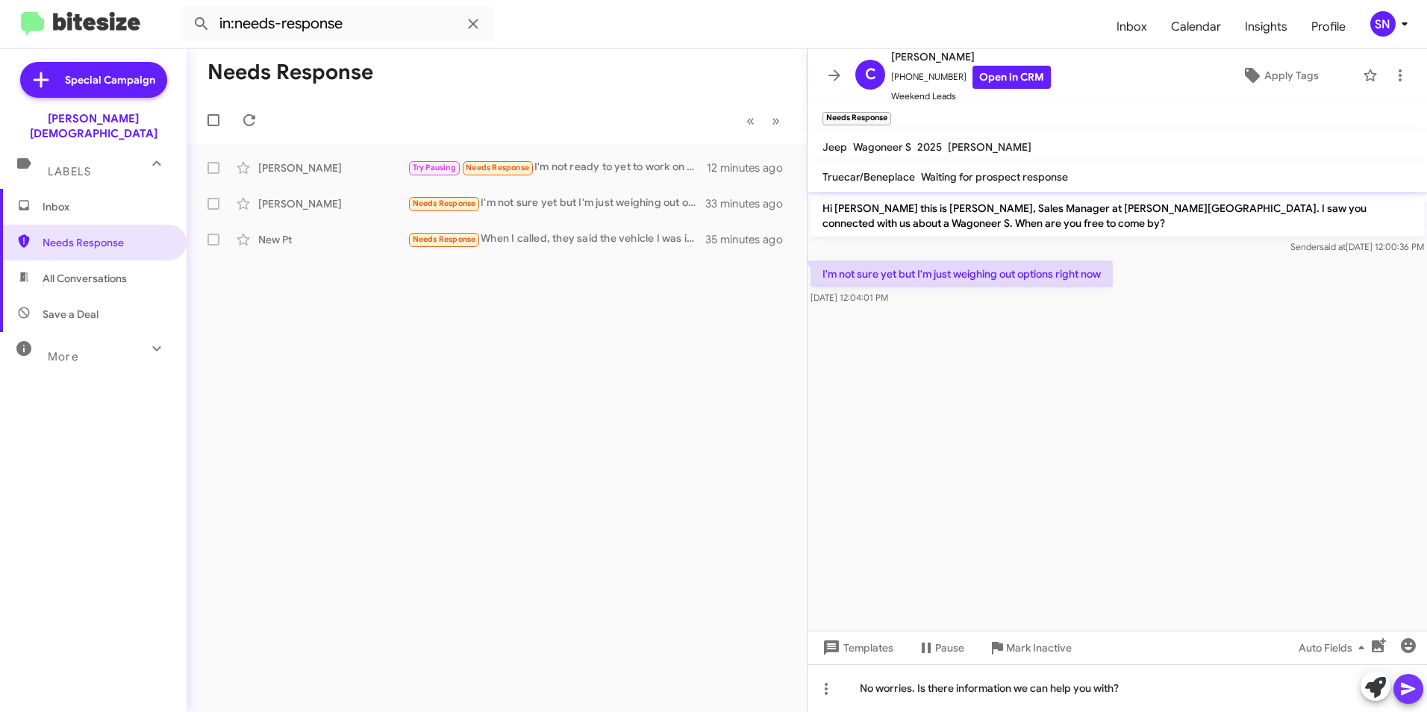
click at [704, 687] on icon at bounding box center [1408, 689] width 14 height 13
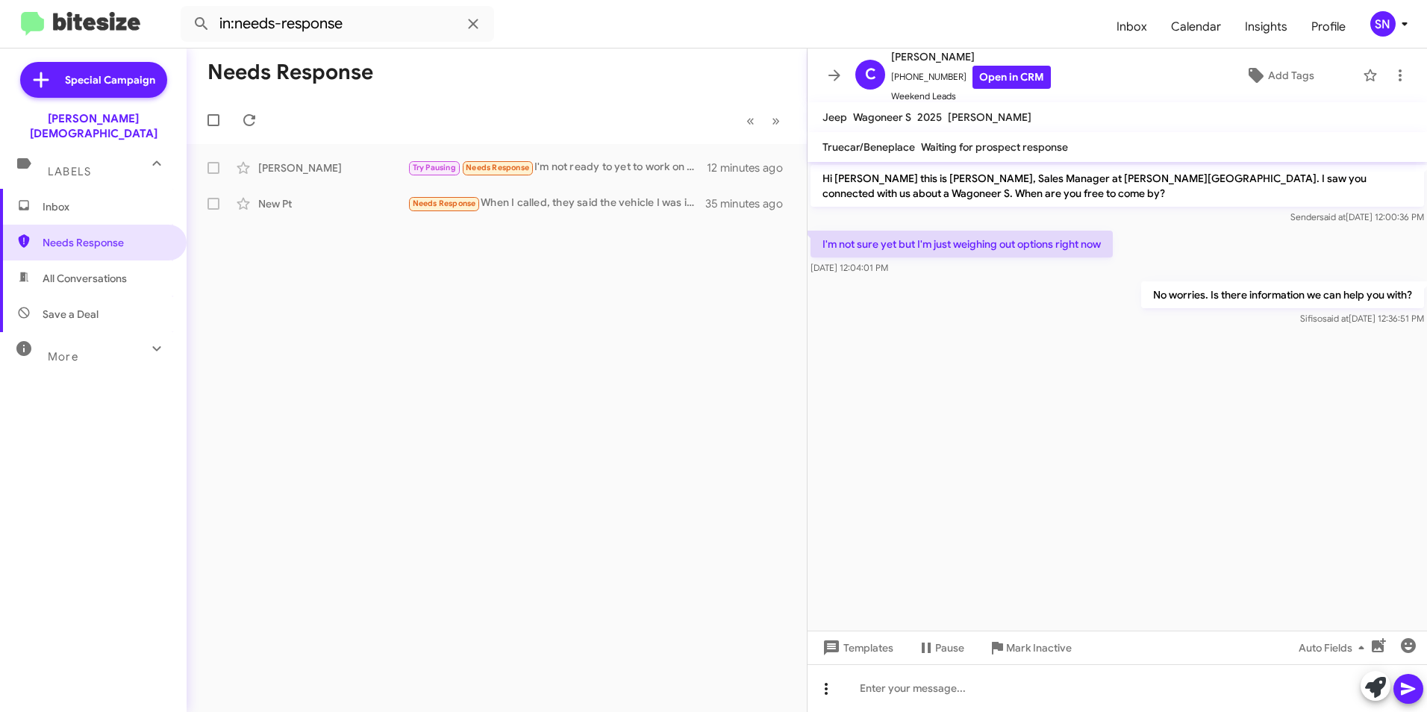
click at [704, 692] on icon at bounding box center [826, 689] width 18 height 18
click at [704, 649] on button "note" at bounding box center [857, 650] width 93 height 36
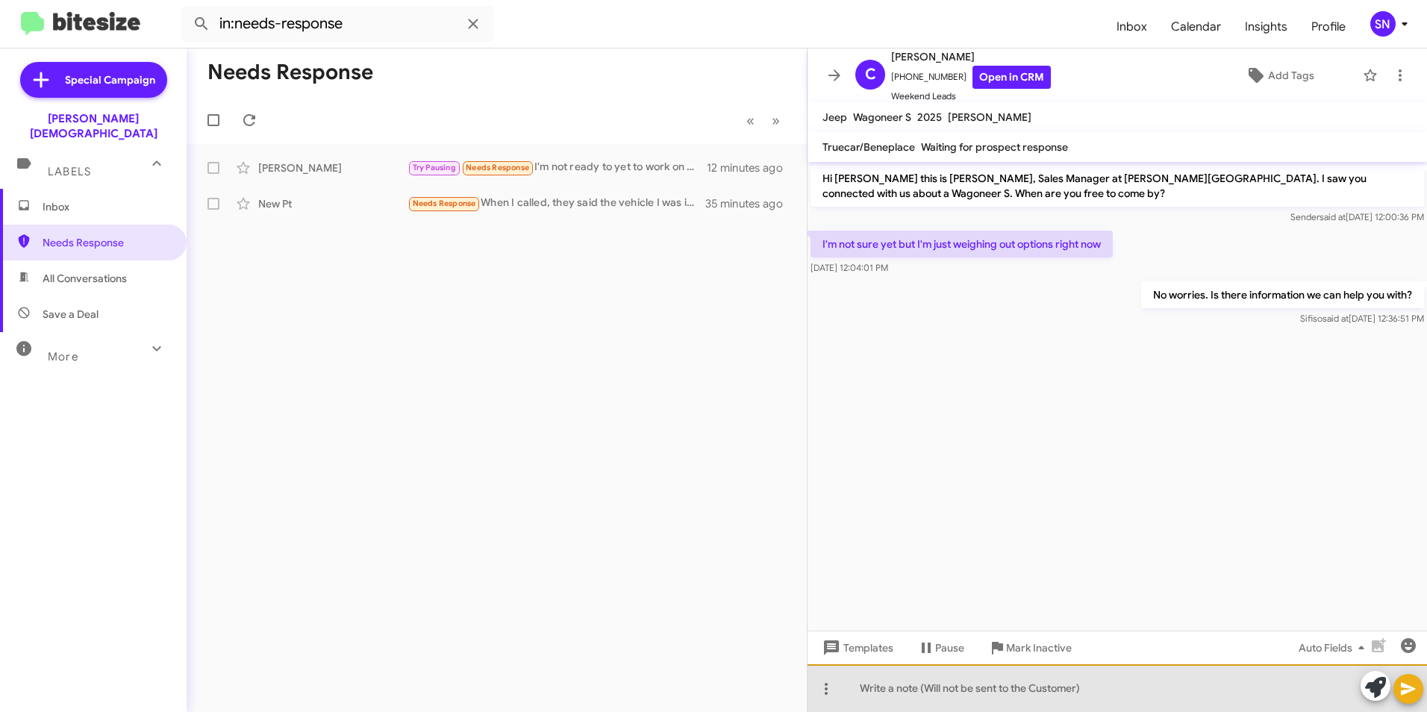
click at [704, 694] on div at bounding box center [1118, 688] width 620 height 48
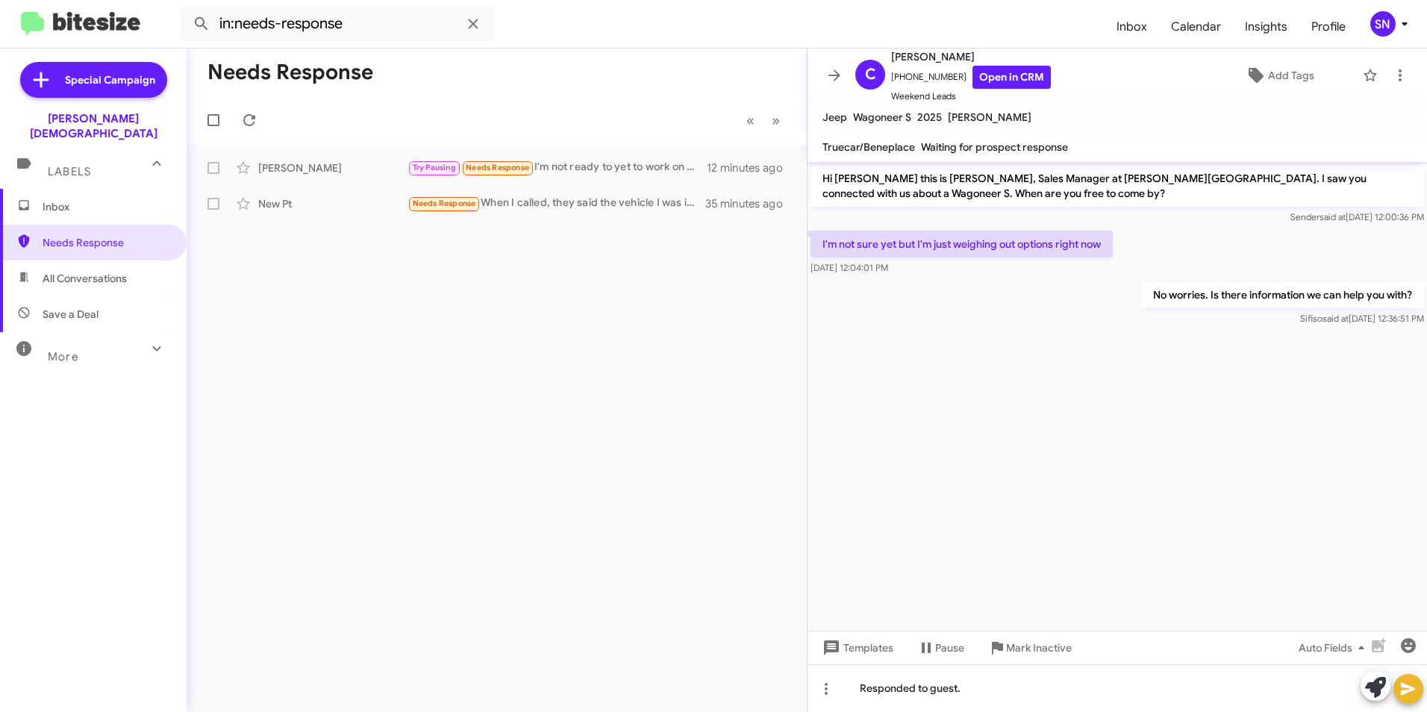
click at [704, 692] on button at bounding box center [1409, 689] width 30 height 30
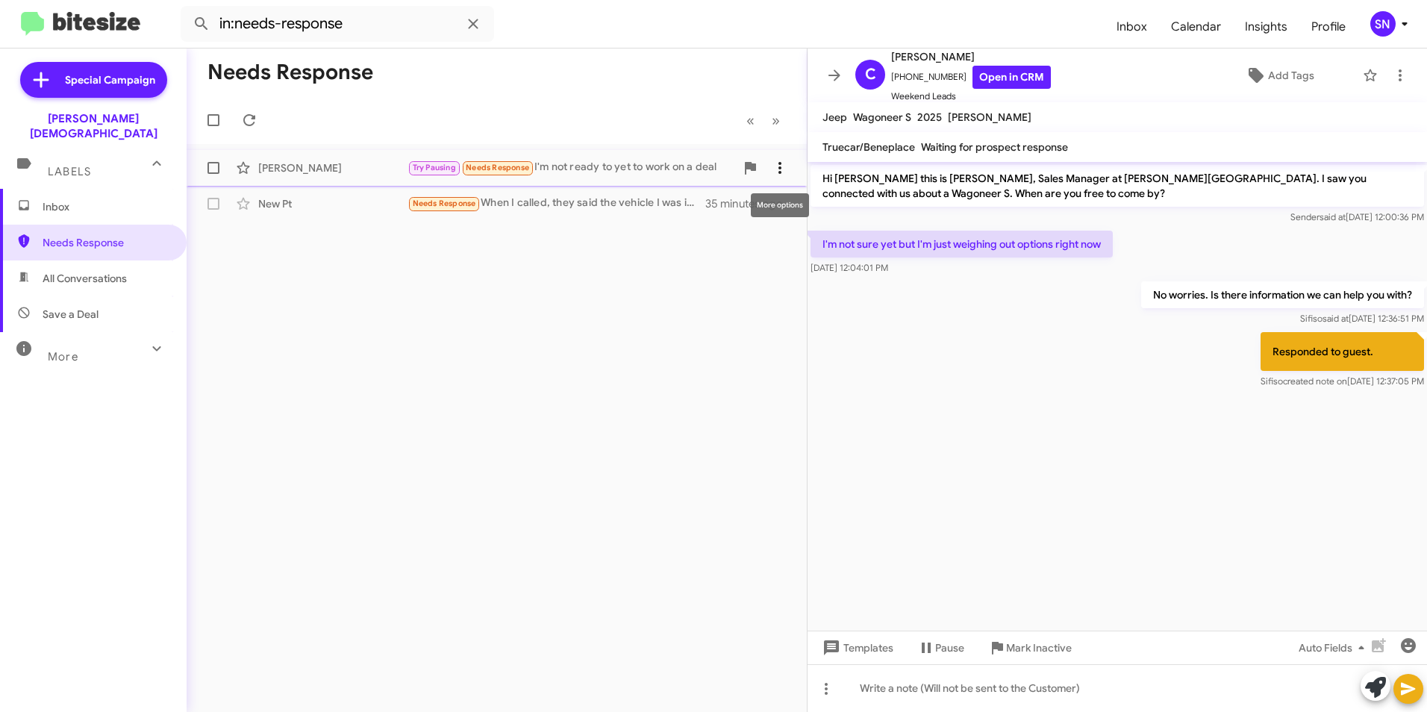
click at [704, 171] on icon at bounding box center [780, 168] width 18 height 18
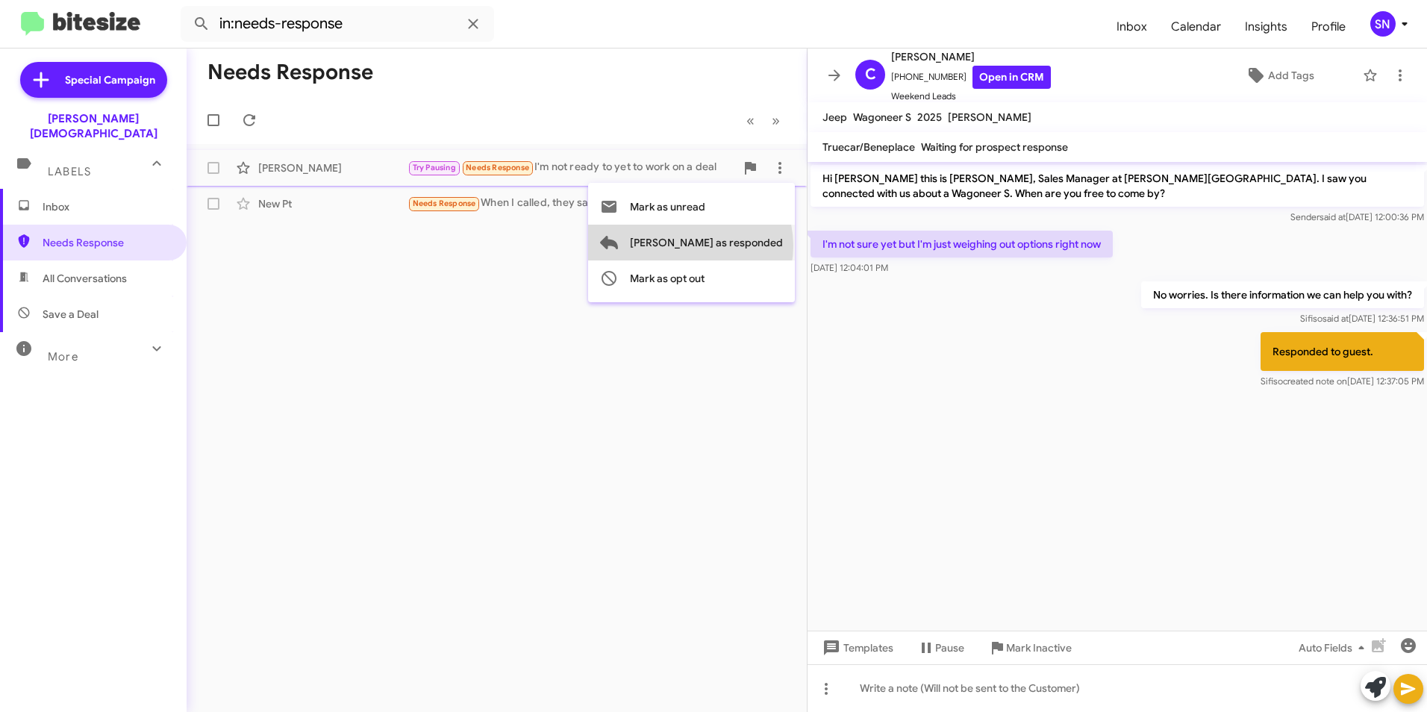
click at [704, 246] on span "[PERSON_NAME] as responded" at bounding box center [706, 243] width 153 height 36
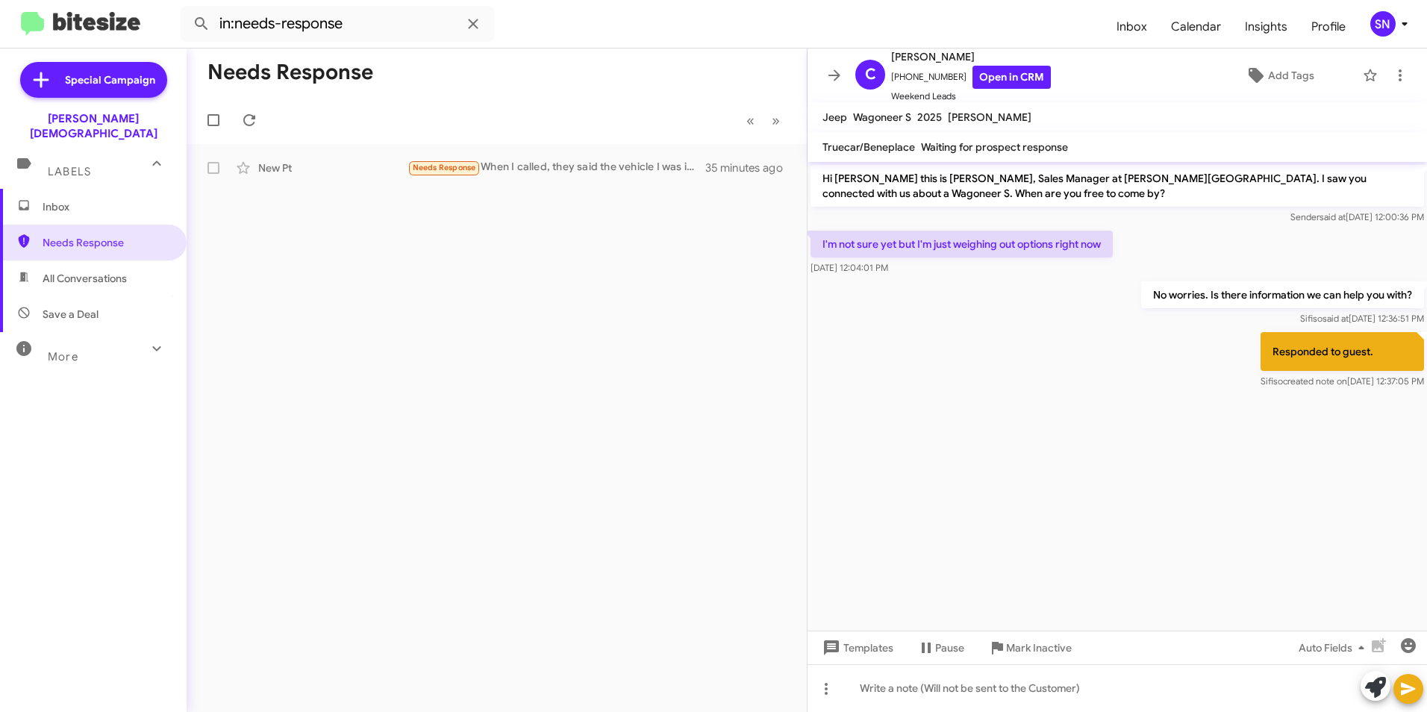
click at [414, 378] on div "Needs Response « Previous » Next New Pt Needs Response When I called, they said…" at bounding box center [497, 381] width 620 height 664
